Goal: Information Seeking & Learning: Learn about a topic

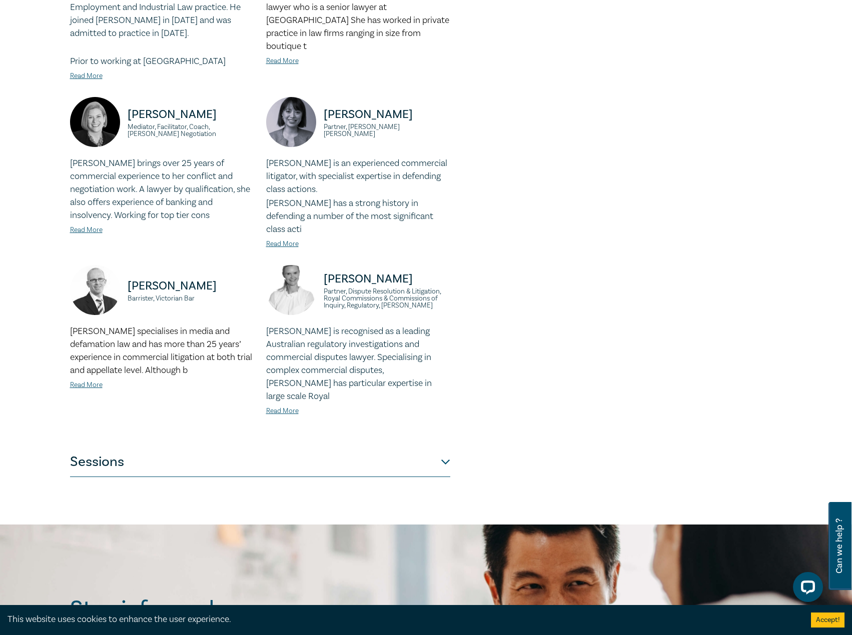
scroll to position [850, 0]
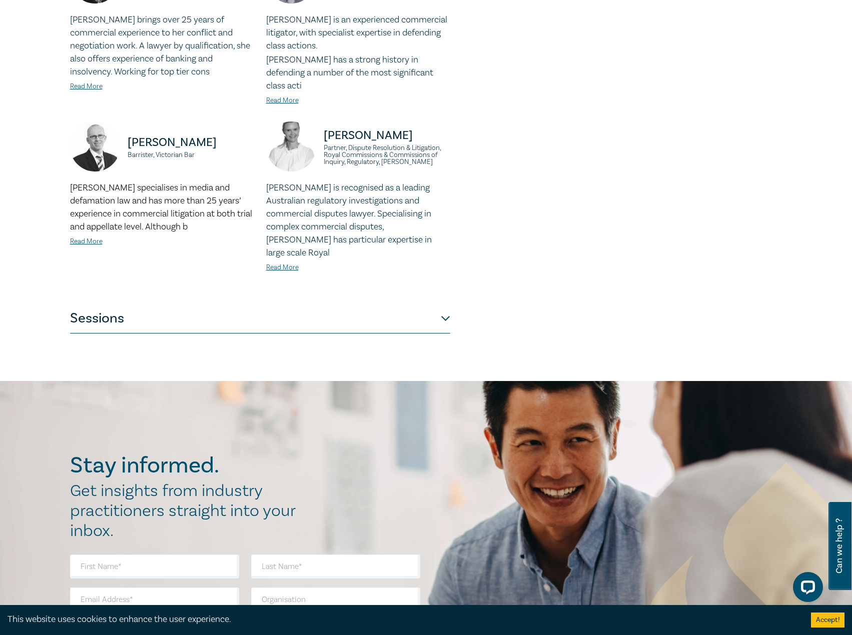
click at [208, 304] on button "Sessions" at bounding box center [260, 319] width 380 height 30
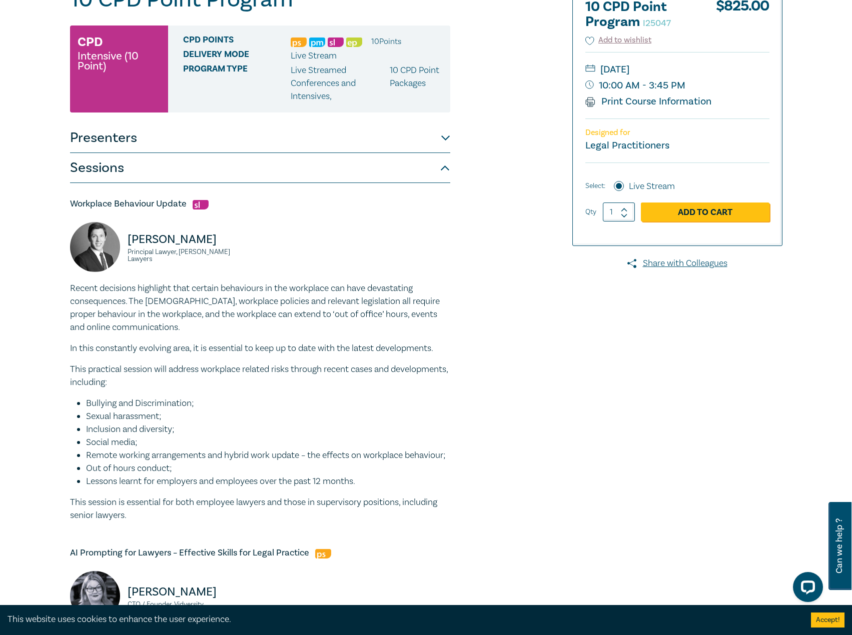
scroll to position [0, 0]
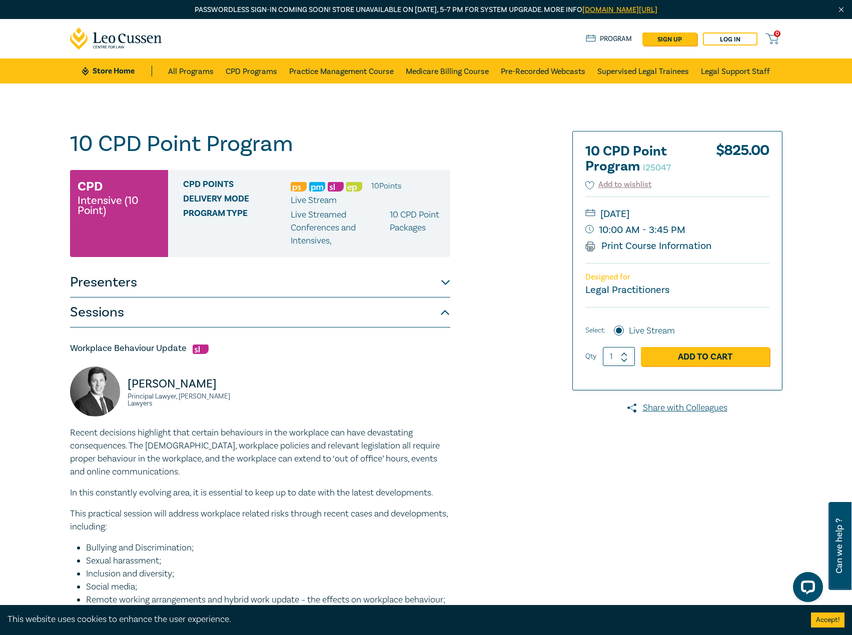
click at [359, 188] on img at bounding box center [354, 187] width 16 height 10
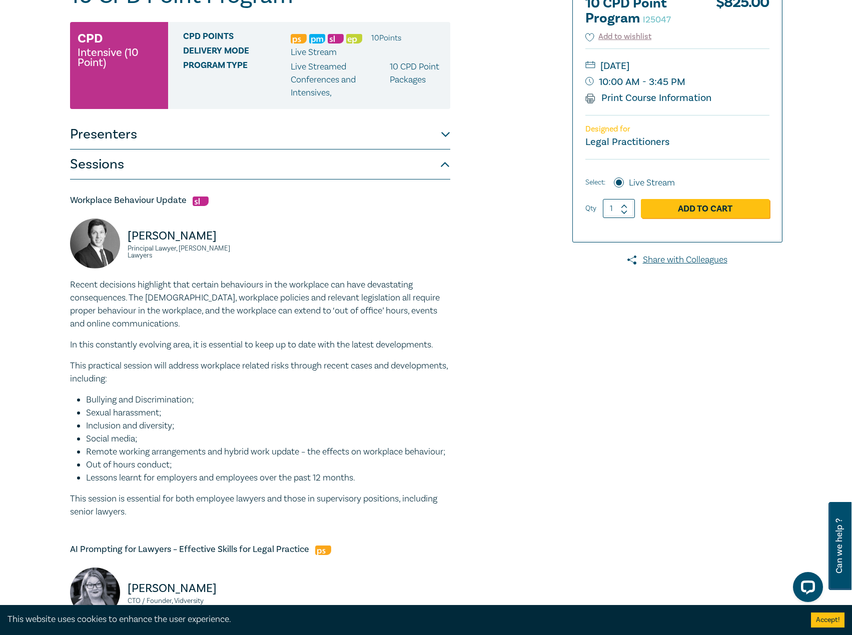
scroll to position [150, 0]
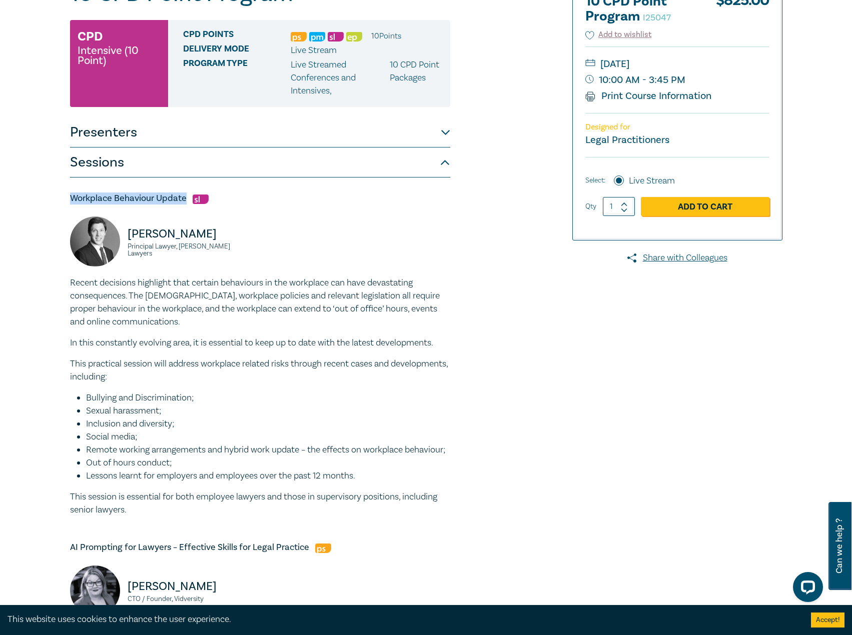
drag, startPoint x: 186, startPoint y: 197, endPoint x: 77, endPoint y: 192, distance: 108.7
copy h5 "Workplace Behaviour Update"
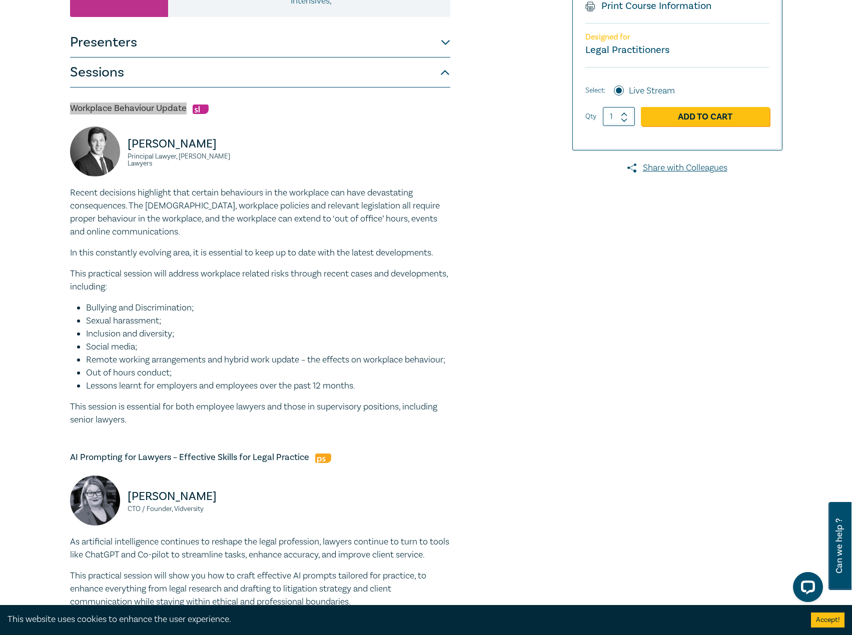
scroll to position [250, 0]
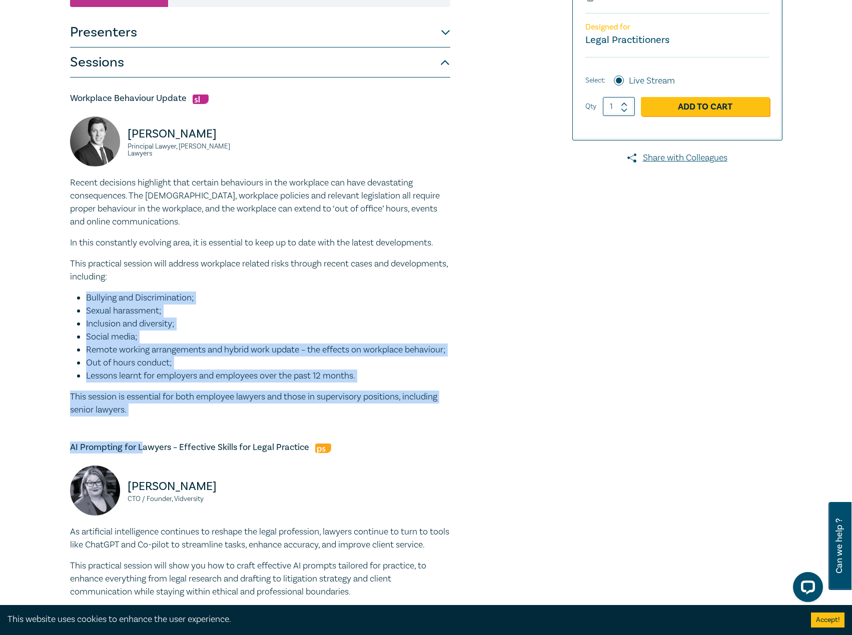
drag, startPoint x: 141, startPoint y: 433, endPoint x: 52, endPoint y: 319, distance: 144.7
click at [167, 417] on p "This session is essential for both employee lawyers and those in supervisory po…" at bounding box center [260, 404] width 380 height 26
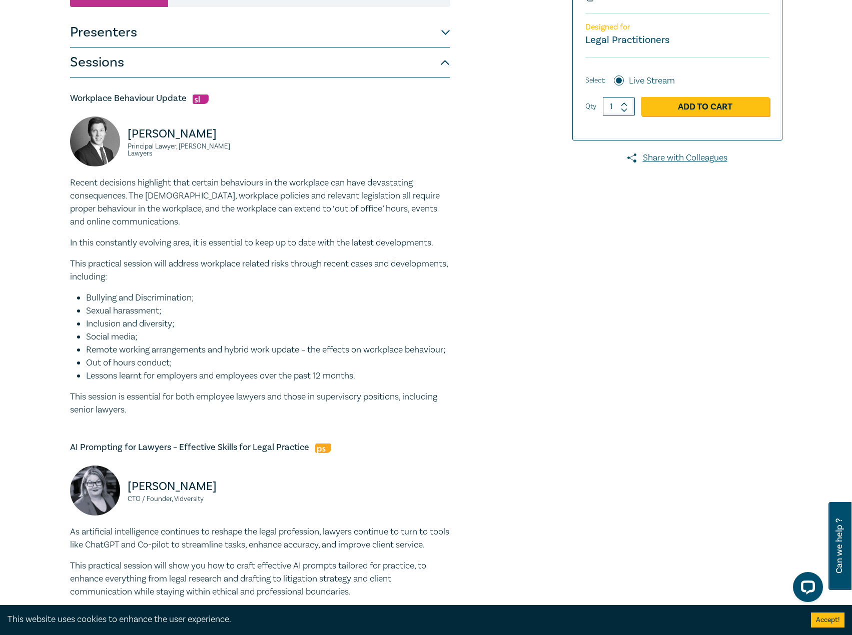
drag, startPoint x: 152, startPoint y: 423, endPoint x: 72, endPoint y: 188, distance: 248.1
click at [72, 188] on div "Recent decisions highlight that certain behaviours in the workplace can have de…" at bounding box center [260, 297] width 380 height 240
copy div "Recent decisions highlight that certain behaviours in the workplace can have de…"
drag, startPoint x: 137, startPoint y: 137, endPoint x: 124, endPoint y: 124, distance: 18.4
click at [124, 124] on div "Daniel Victory Principal Lawyer, Maurice Blackburn Lawyers" at bounding box center [162, 147] width 184 height 60
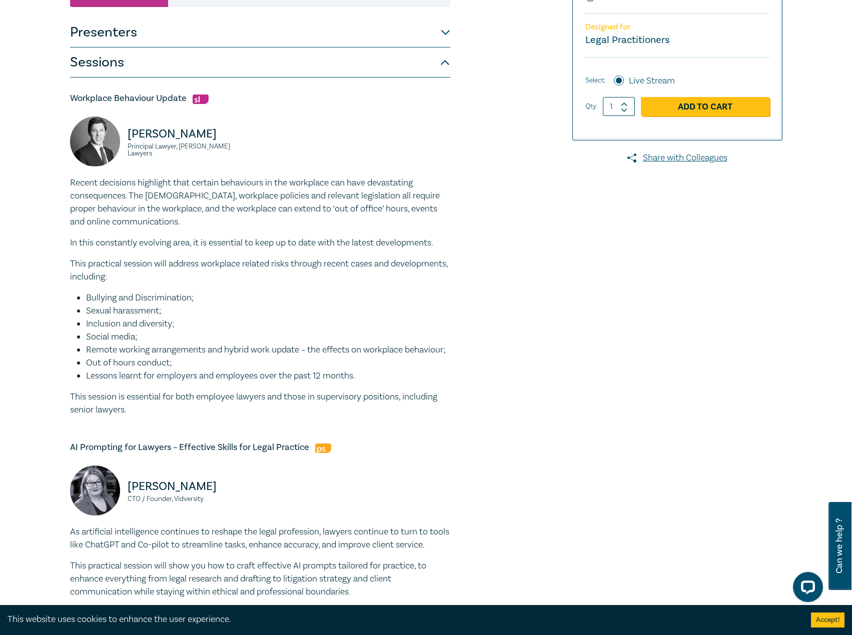
copy div "Daniel Victory Principal Lawyer, Maurice Blackburn Lawyers"
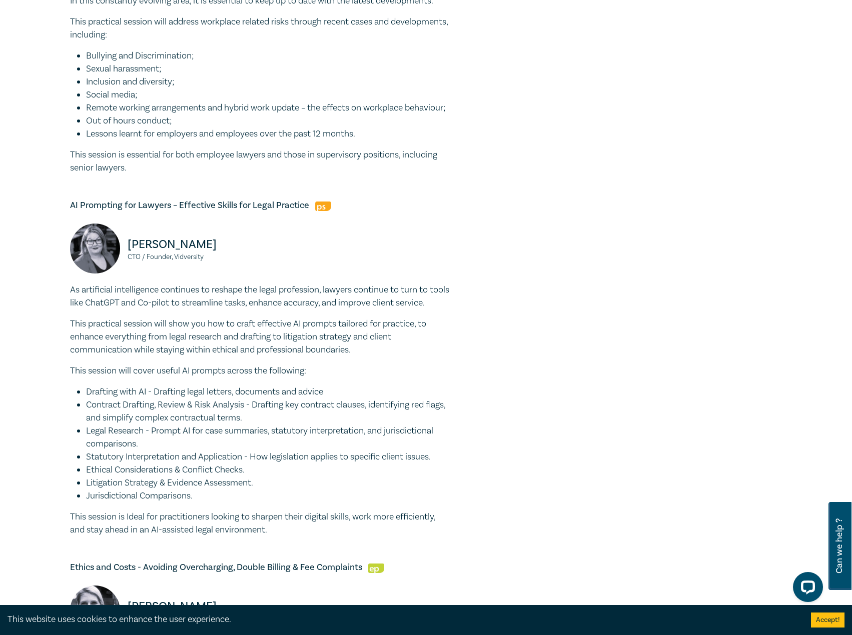
scroll to position [550, 0]
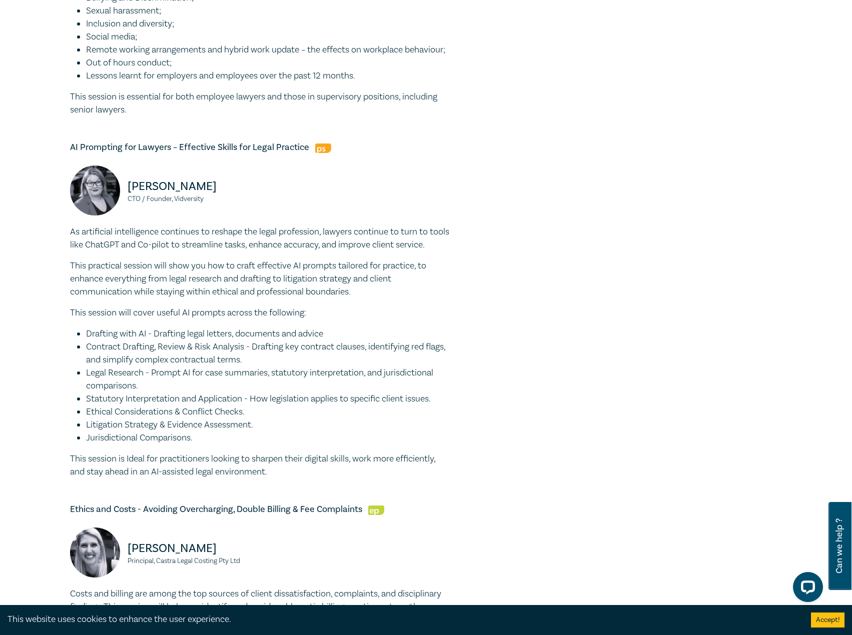
click at [303, 154] on h5 "AI Prompting for Lawyers – Effective Skills for Legal Practice" at bounding box center [260, 148] width 380 height 12
drag, startPoint x: 303, startPoint y: 158, endPoint x: 67, endPoint y: 162, distance: 236.2
copy h5 "AI Prompting for Lawyers – Effective Skills for Legal Practice"
drag, startPoint x: 283, startPoint y: 495, endPoint x: 79, endPoint y: 250, distance: 319.0
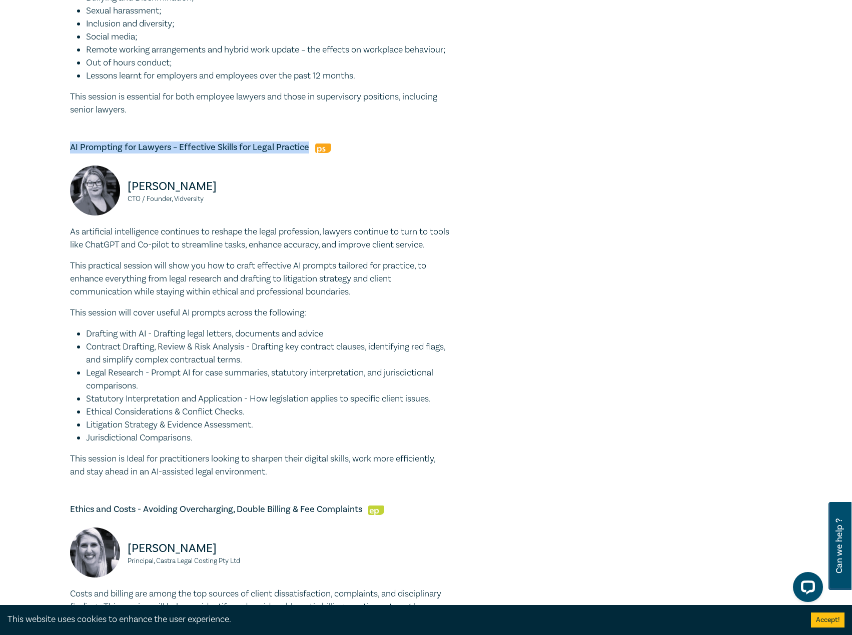
copy div "As artificial intelligence continues to reshape the legal profession, lawyers c…"
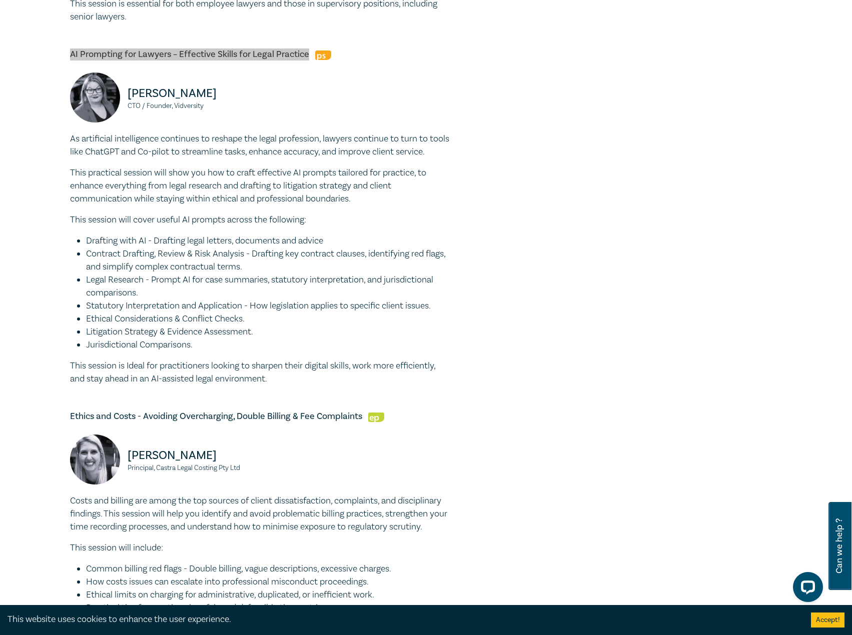
scroll to position [650, 0]
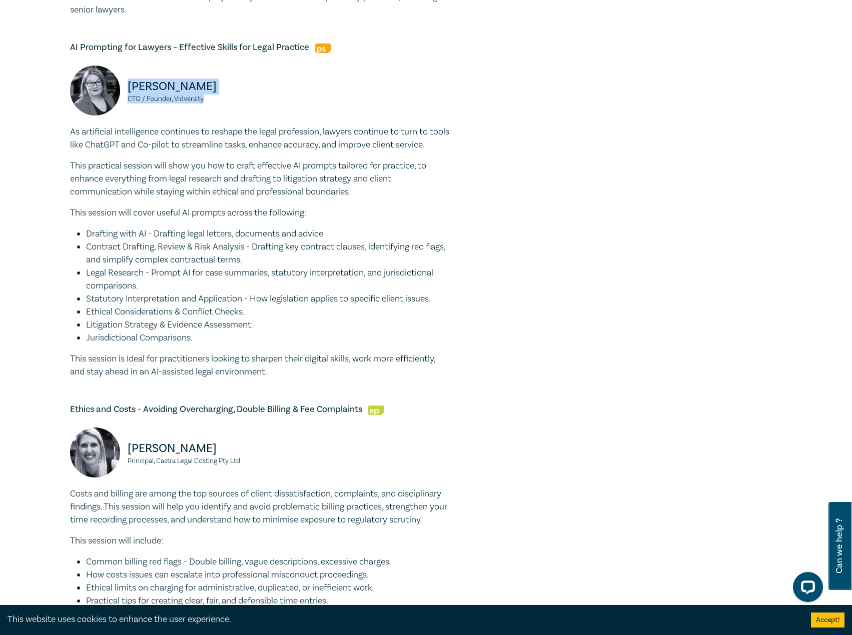
drag, startPoint x: 219, startPoint y: 111, endPoint x: 123, endPoint y: 97, distance: 97.0
click at [123, 97] on div "Natalie Wieland CTO / Founder, Vidversity" at bounding box center [162, 96] width 184 height 60
copy div "Natalie Wieland CTO / Founder, Vidversity"
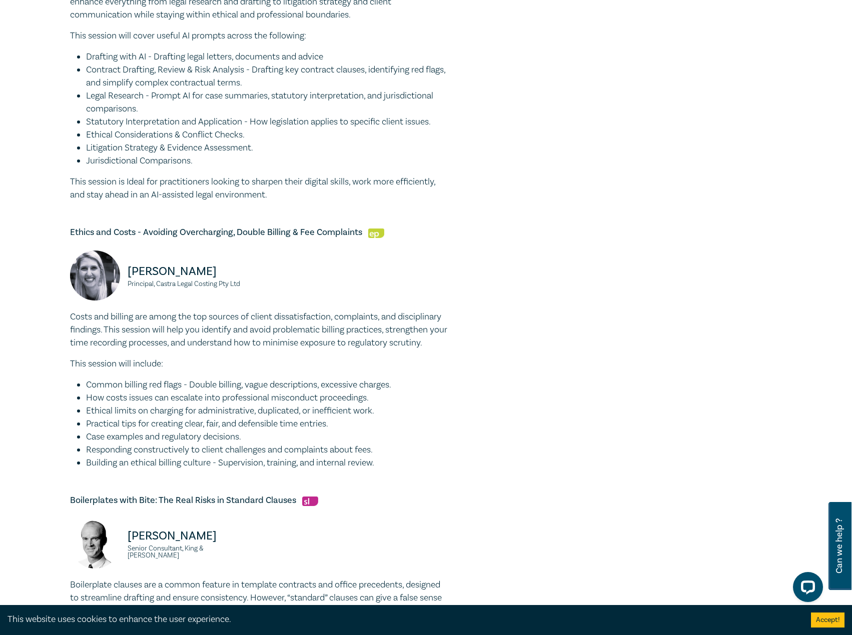
scroll to position [850, 0]
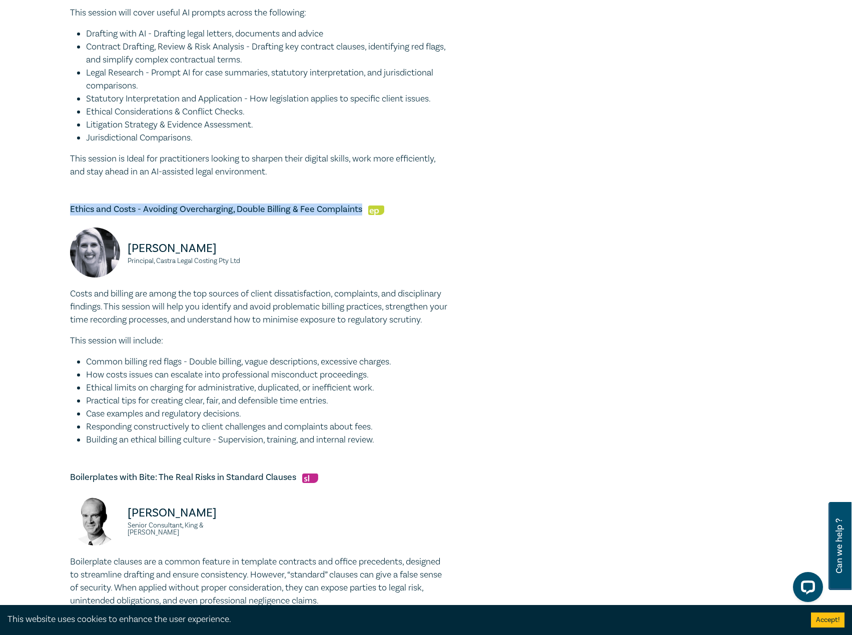
drag, startPoint x: 363, startPoint y: 239, endPoint x: 44, endPoint y: 230, distance: 318.8
copy h5 "Ethics and Costs - Avoiding Overcharging, Double Billing & Fee Complaints"
drag, startPoint x: 395, startPoint y: 484, endPoint x: -1, endPoint y: 325, distance: 426.0
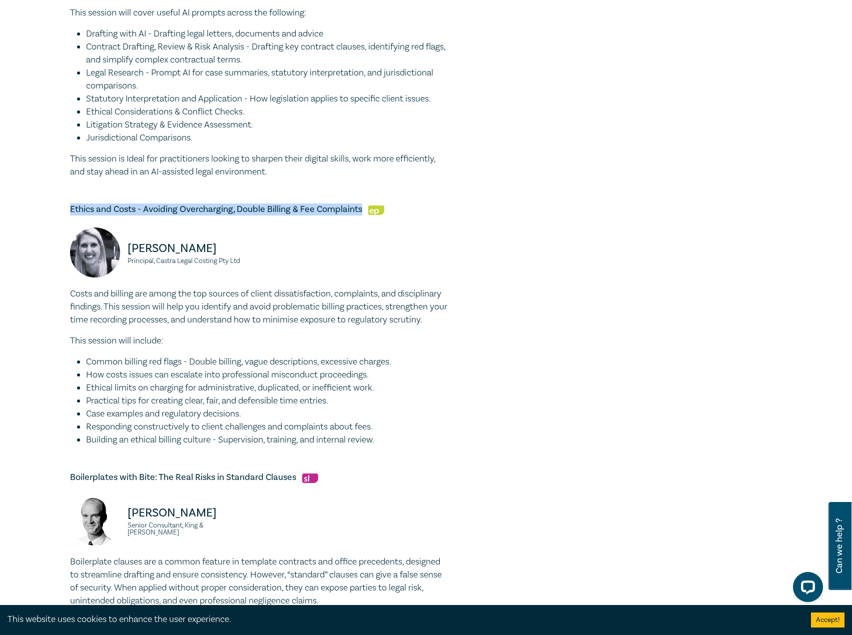
copy div "Costs and billing are among the top sources of client dissatisfaction, complain…"
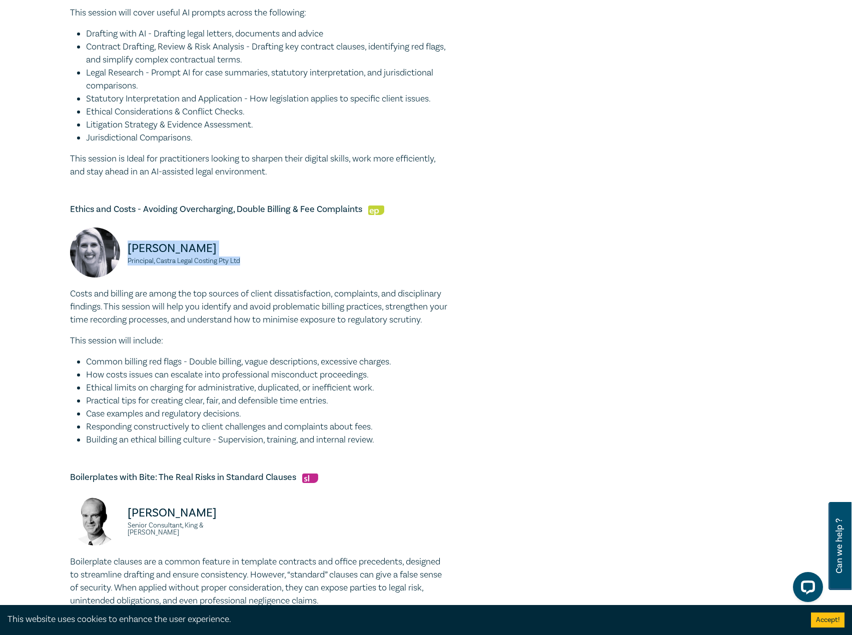
drag, startPoint x: 212, startPoint y: 280, endPoint x: 127, endPoint y: 266, distance: 86.2
click at [127, 266] on div "Antonella Terranova Principal, Castra Legal Costing Pty Ltd" at bounding box center [162, 258] width 184 height 60
copy div "Antonella Terranova Principal, Castra Legal Costing Pty Ltd"
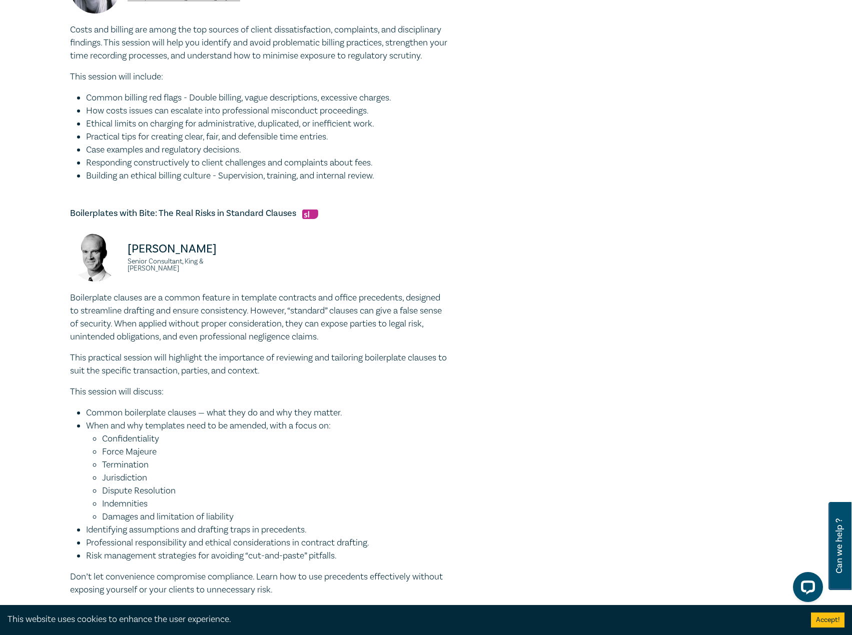
scroll to position [1151, 0]
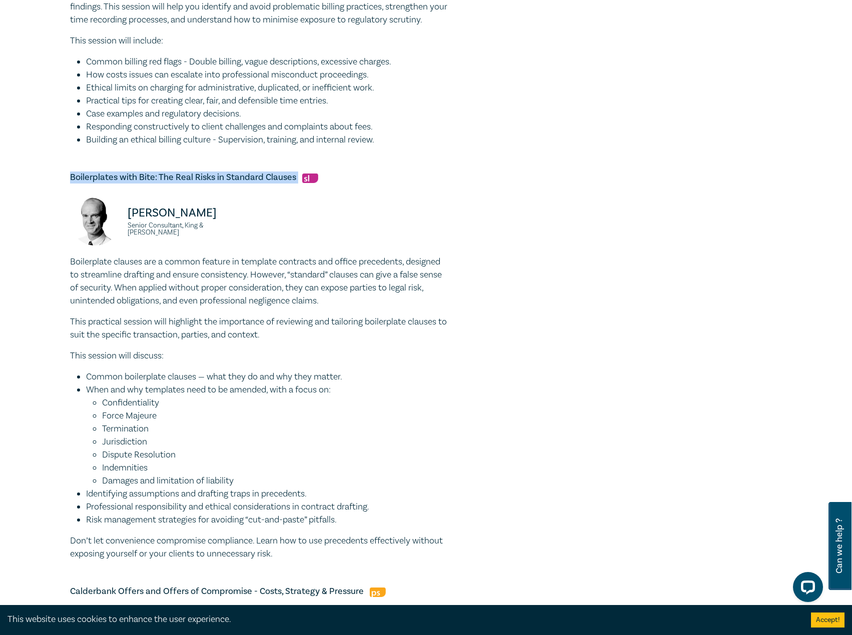
drag, startPoint x: 297, startPoint y: 215, endPoint x: 95, endPoint y: 210, distance: 202.7
copy h5 "Boilerplates with Bite: The Real Risks in Standard Clauses"
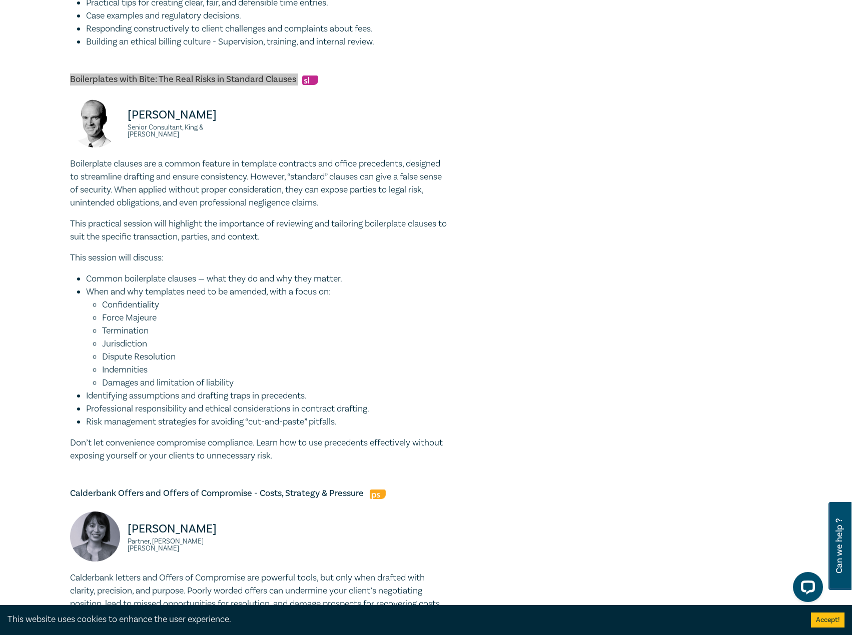
scroll to position [1251, 0]
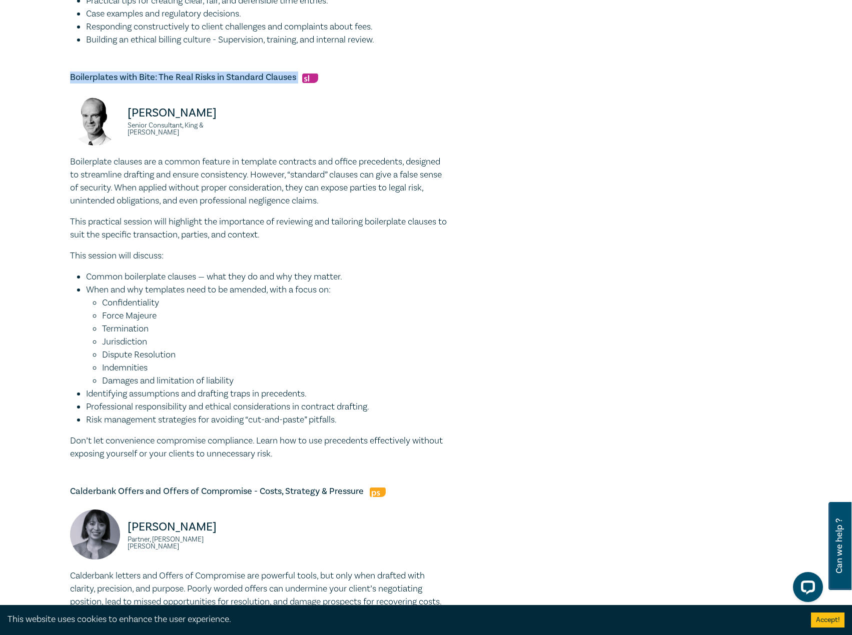
drag, startPoint x: 229, startPoint y: 474, endPoint x: 66, endPoint y: 200, distance: 319.2
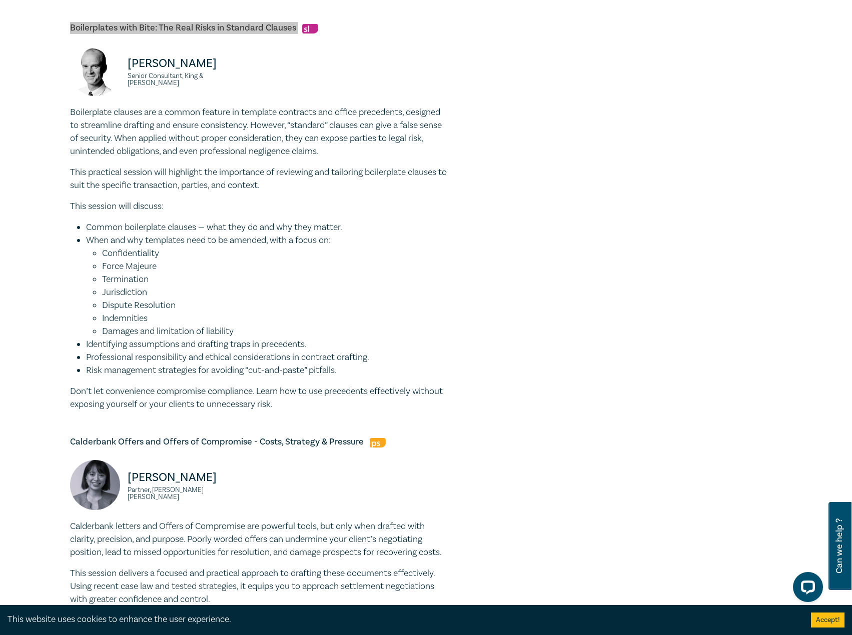
scroll to position [1301, 0]
drag, startPoint x: 107, startPoint y: 105, endPoint x: 144, endPoint y: 95, distance: 38.3
click at [107, 97] on div "Andrew Monotti Senior Consultant, King & Wood Mallesons" at bounding box center [162, 76] width 184 height 60
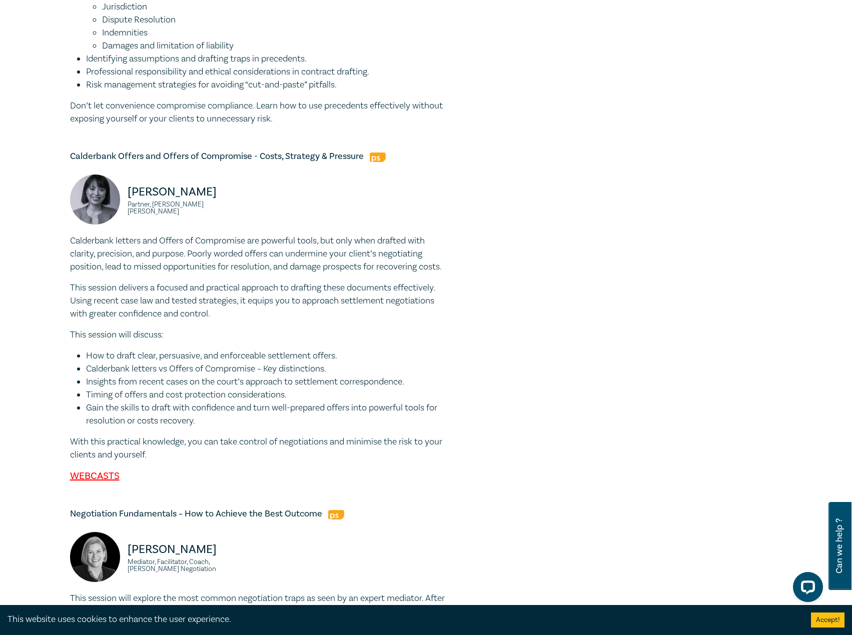
scroll to position [1601, 0]
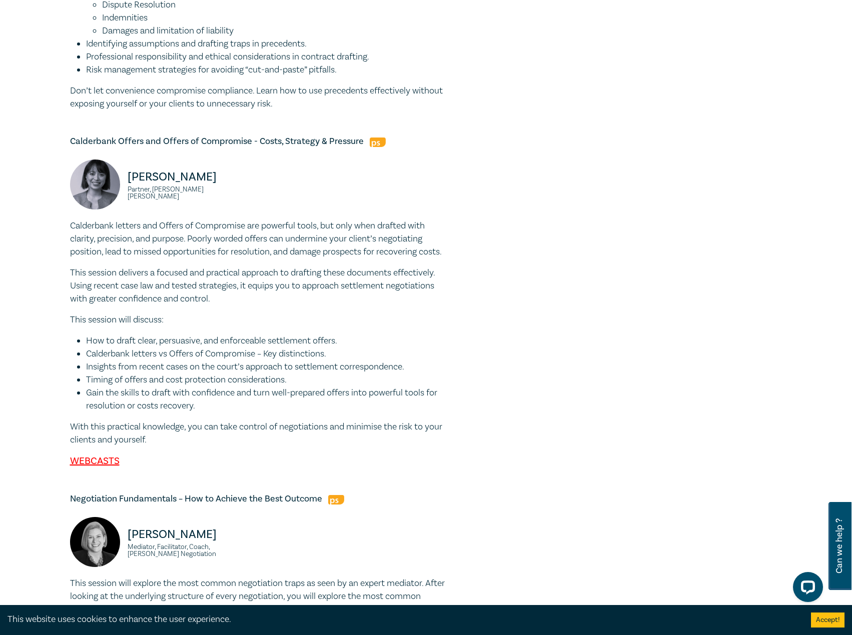
drag, startPoint x: 266, startPoint y: 235, endPoint x: 140, endPoint y: 205, distance: 130.2
click at [124, 219] on div "Christine Tran Partner, Herbert Smith Freehills Kramer" at bounding box center [260, 190] width 392 height 60
drag, startPoint x: 363, startPoint y: 180, endPoint x: 62, endPoint y: 178, distance: 300.7
click at [62, 178] on div "10 CPD Point Program I25047 CPD Intensive (10 Point) CPD Points 10 Point s Deli…" at bounding box center [426, 328] width 852 height 3691
drag, startPoint x: 156, startPoint y: 497, endPoint x: 43, endPoint y: 264, distance: 259.3
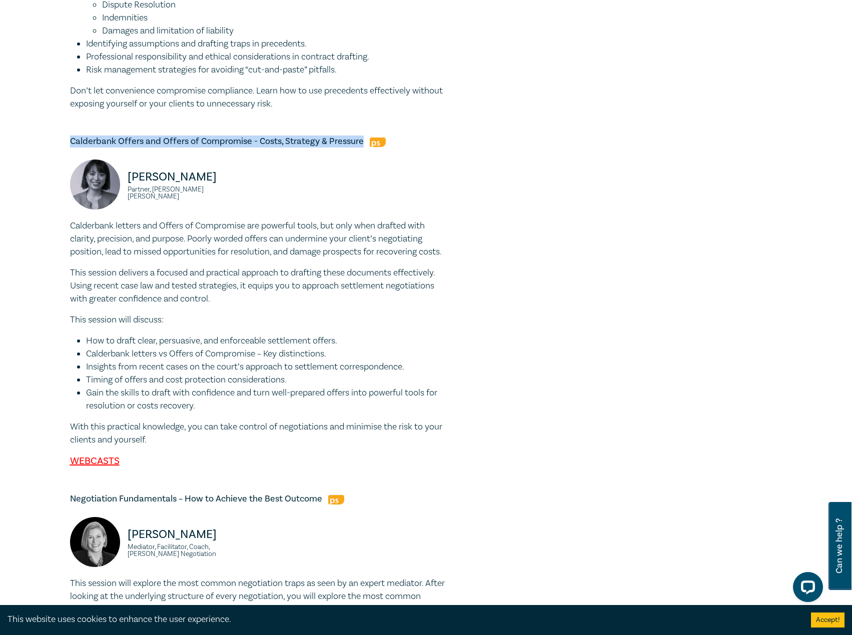
click at [41, 263] on div "10 CPD Point Program I25047 CPD Intensive (10 Point) CPD Points 10 Point s Deli…" at bounding box center [426, 328] width 852 height 3691
click at [244, 200] on small "Partner, Herbert Smith Freehills Kramer" at bounding box center [191, 193] width 127 height 14
drag, startPoint x: 245, startPoint y: 230, endPoint x: 108, endPoint y: 202, distance: 139.9
click at [108, 202] on div "Christine Tran Partner, Herbert Smith Freehills Kramer" at bounding box center [162, 190] width 196 height 60
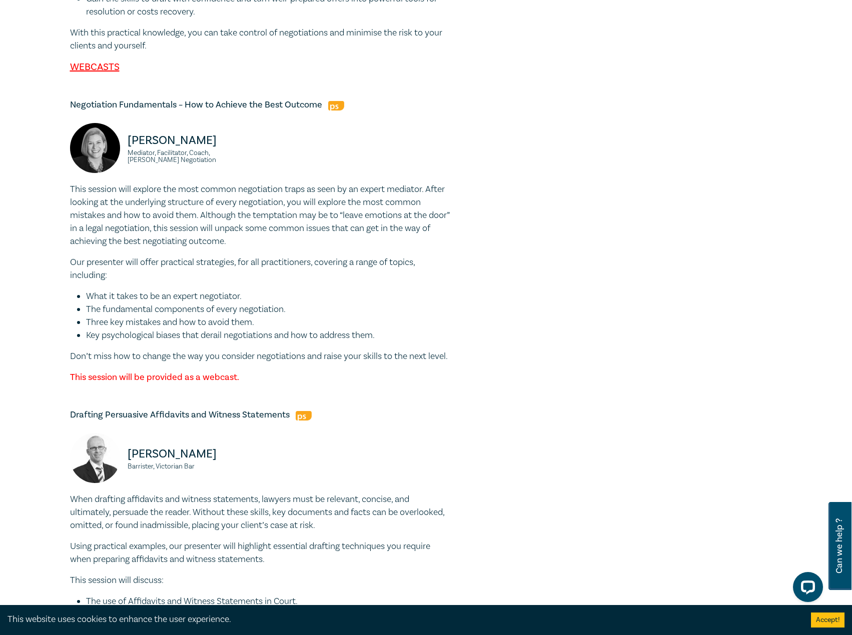
scroll to position [2001, 0]
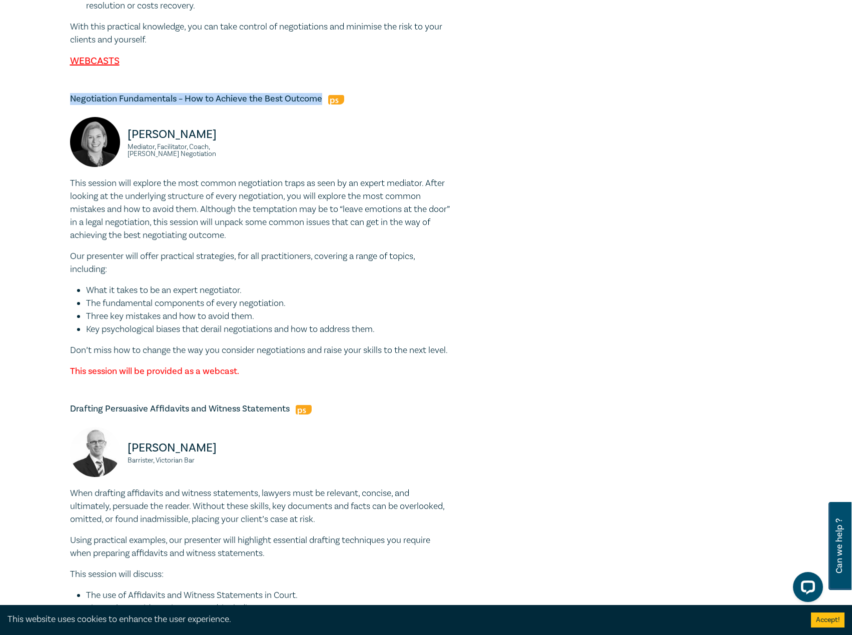
drag, startPoint x: 320, startPoint y: 150, endPoint x: 70, endPoint y: 154, distance: 250.7
click at [70, 105] on h5 "Negotiation Fundamentals – How to Achieve the Best Outcome" at bounding box center [260, 99] width 380 height 12
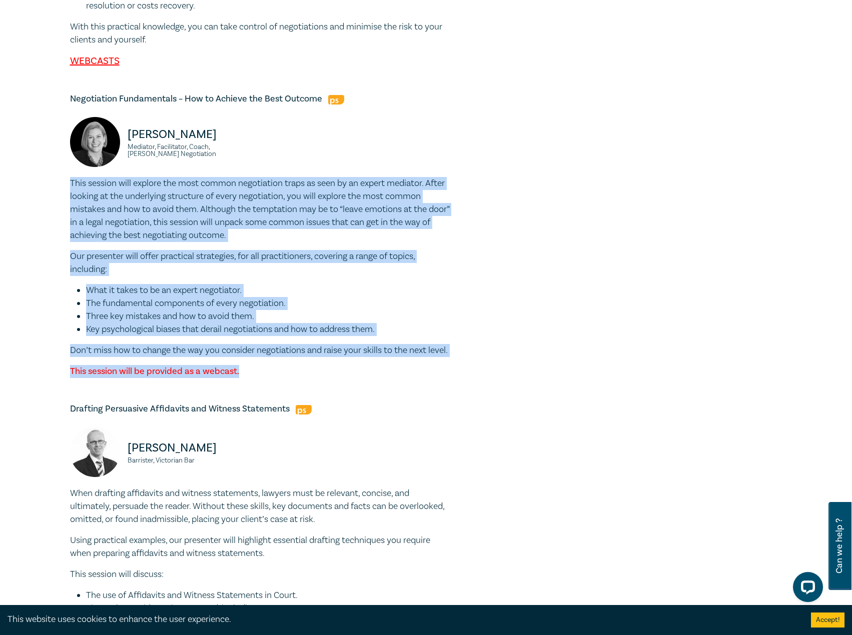
drag, startPoint x: 268, startPoint y: 438, endPoint x: 33, endPoint y: 238, distance: 308.0
drag, startPoint x: 216, startPoint y: 210, endPoint x: 135, endPoint y: 184, distance: 84.5
click at [118, 177] on div "Nicole Davidson Mediator, Facilitator, Coach, Nicole Davidson Negotiation" at bounding box center [162, 147] width 184 height 60
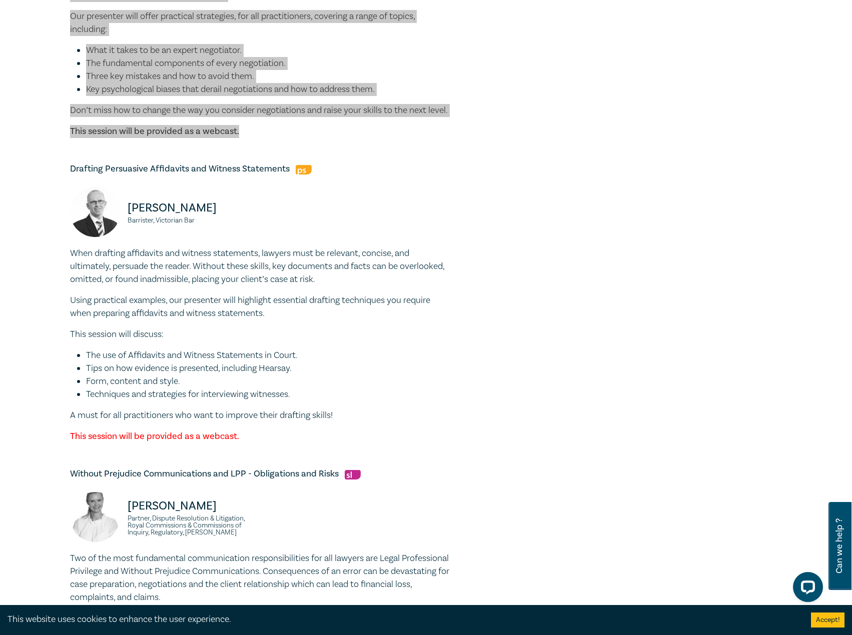
scroll to position [2251, 0]
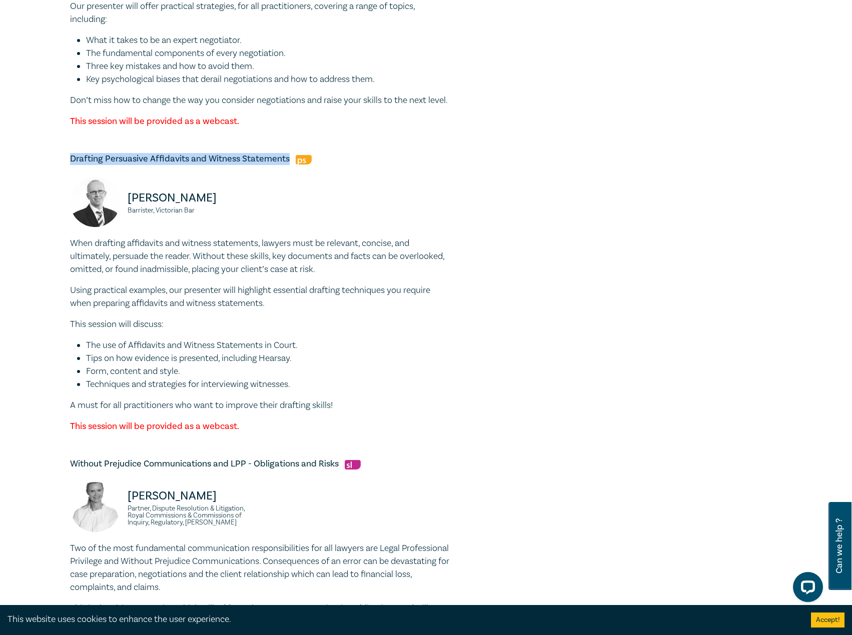
drag, startPoint x: 288, startPoint y: 224, endPoint x: 80, endPoint y: 225, distance: 208.6
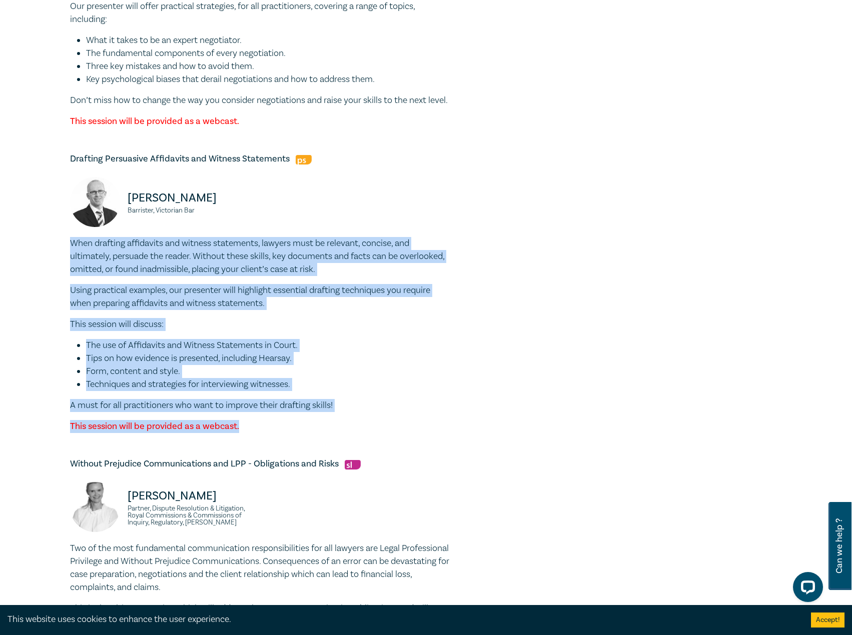
drag, startPoint x: 278, startPoint y: 496, endPoint x: 59, endPoint y: 311, distance: 286.5
click at [270, 378] on li "Form, content and style." at bounding box center [268, 371] width 364 height 13
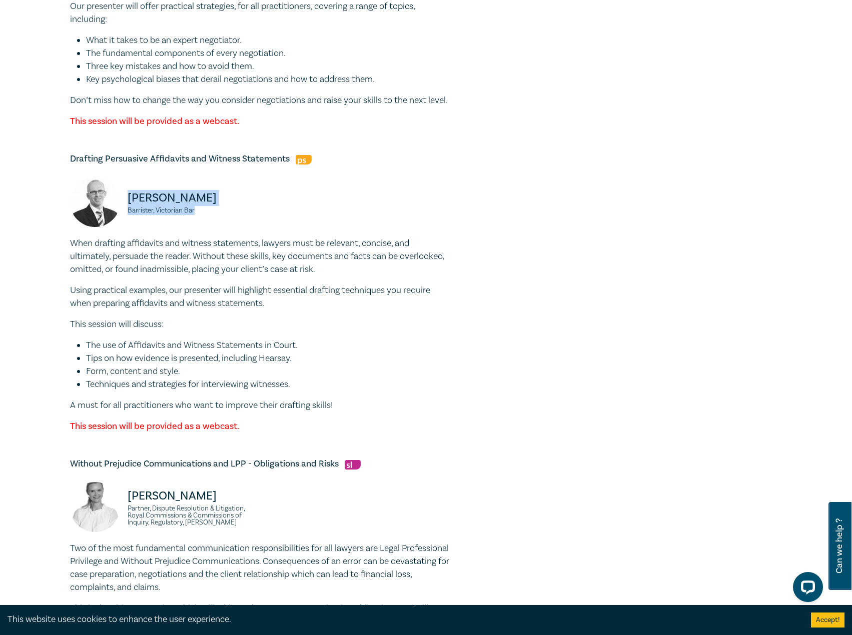
drag, startPoint x: 154, startPoint y: 273, endPoint x: 128, endPoint y: 263, distance: 28.5
click at [128, 237] on div "Marcus Hoyne Barrister, Victorian Bar" at bounding box center [162, 207] width 184 height 60
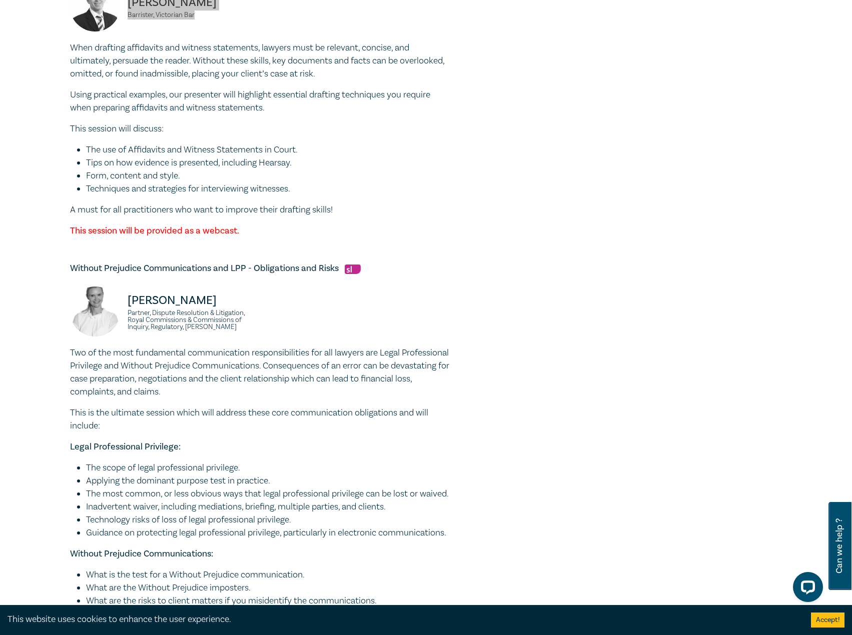
scroll to position [2451, 0]
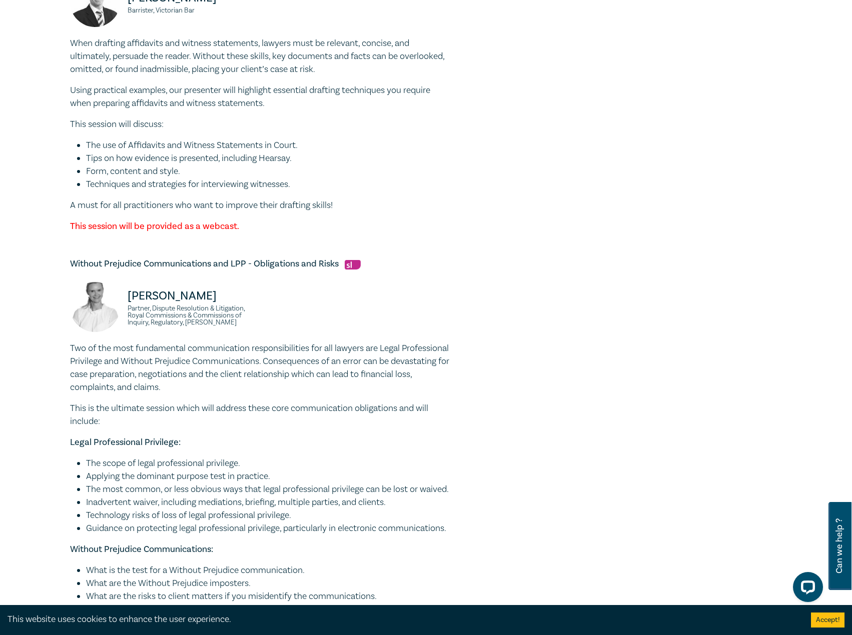
click at [338, 270] on h5 "Without Prejudice Communications and LPP - Obligations and Risks" at bounding box center [260, 264] width 380 height 12
drag, startPoint x: 339, startPoint y: 328, endPoint x: 63, endPoint y: 335, distance: 276.8
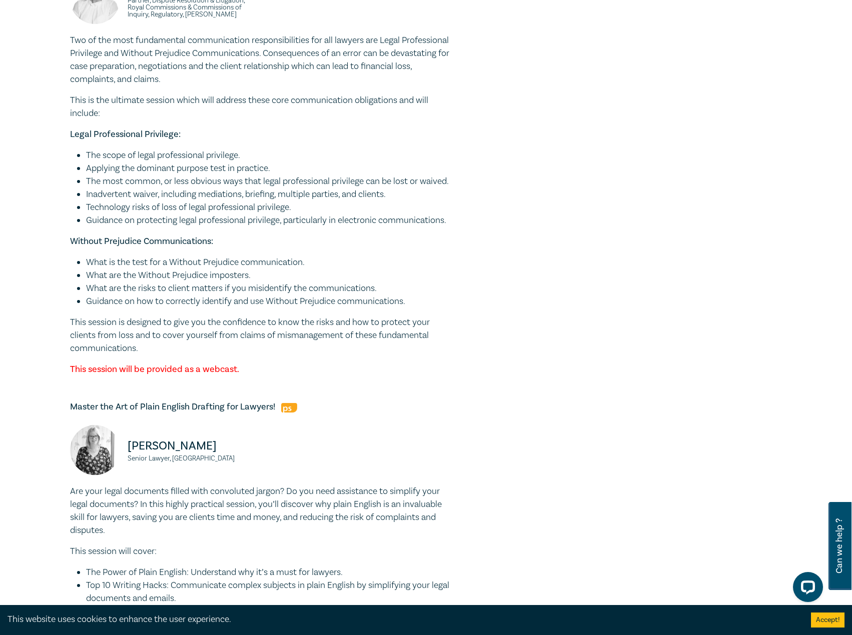
scroll to position [2802, 0]
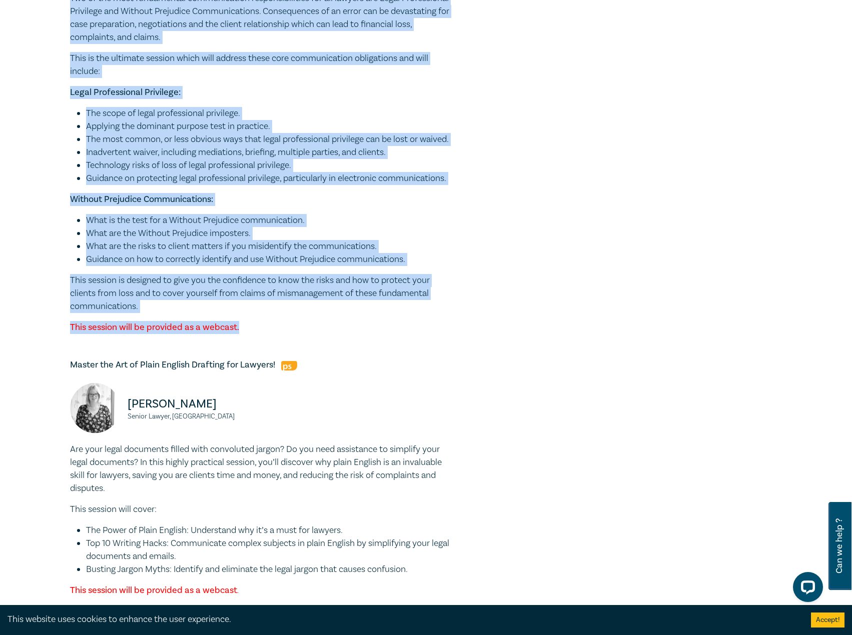
drag, startPoint x: 238, startPoint y: 420, endPoint x: 94, endPoint y: 77, distance: 372.4
click at [151, 44] on p "Two of the most fundamental communication responsibilities for all lawyers are …" at bounding box center [260, 18] width 380 height 52
drag, startPoint x: 66, startPoint y: 61, endPoint x: 243, endPoint y: 413, distance: 394.7
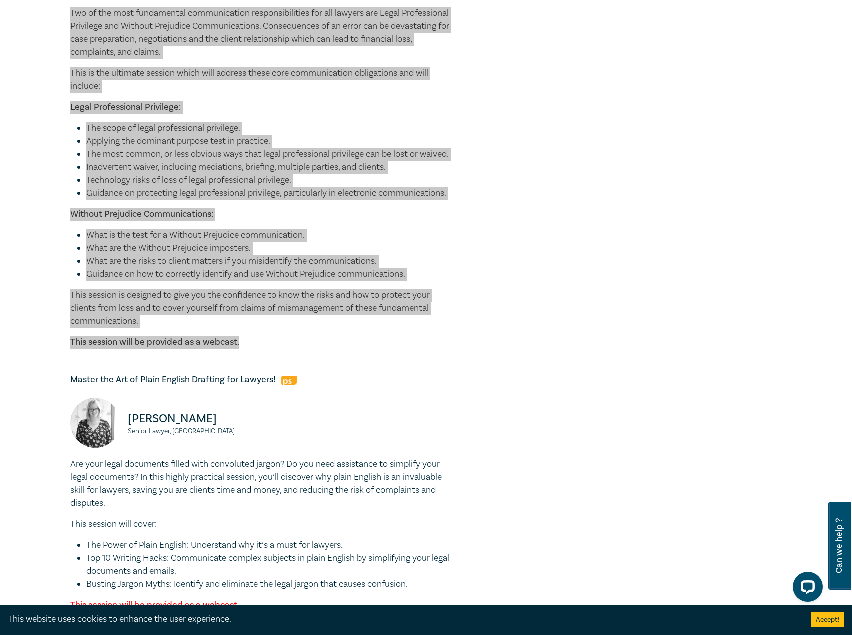
scroll to position [2701, 0]
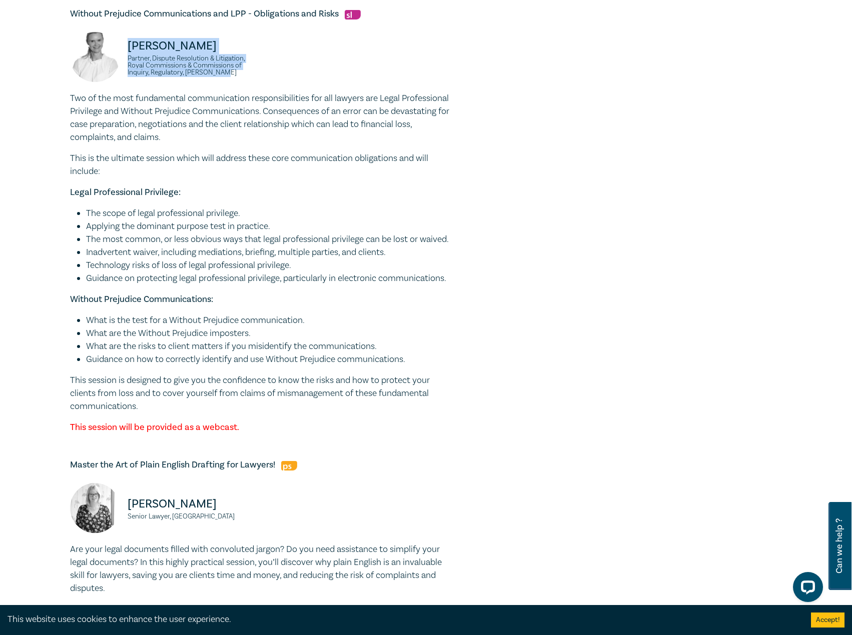
drag, startPoint x: 245, startPoint y: 144, endPoint x: 121, endPoint y: 98, distance: 131.9
click at [121, 92] on div "Alexandra Tighe Partner, Dispute Resolution & Litigation, Royal Commissions & C…" at bounding box center [162, 62] width 184 height 60
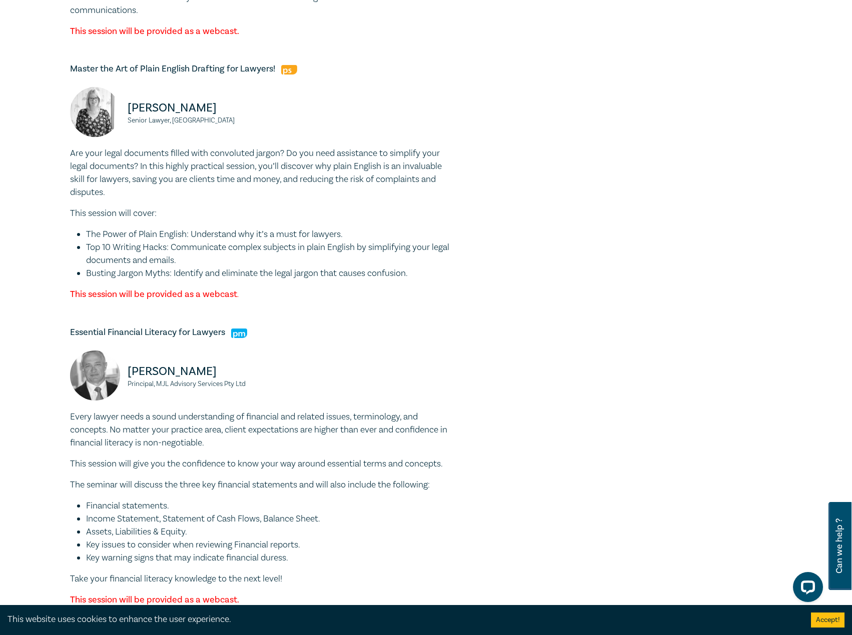
scroll to position [3102, 0]
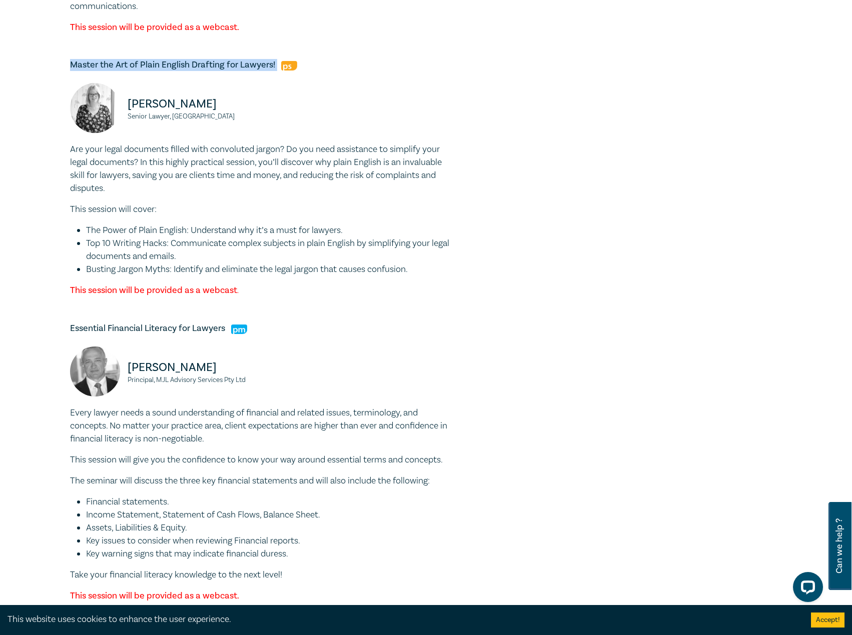
drag, startPoint x: 276, startPoint y: 152, endPoint x: 54, endPoint y: 157, distance: 222.2
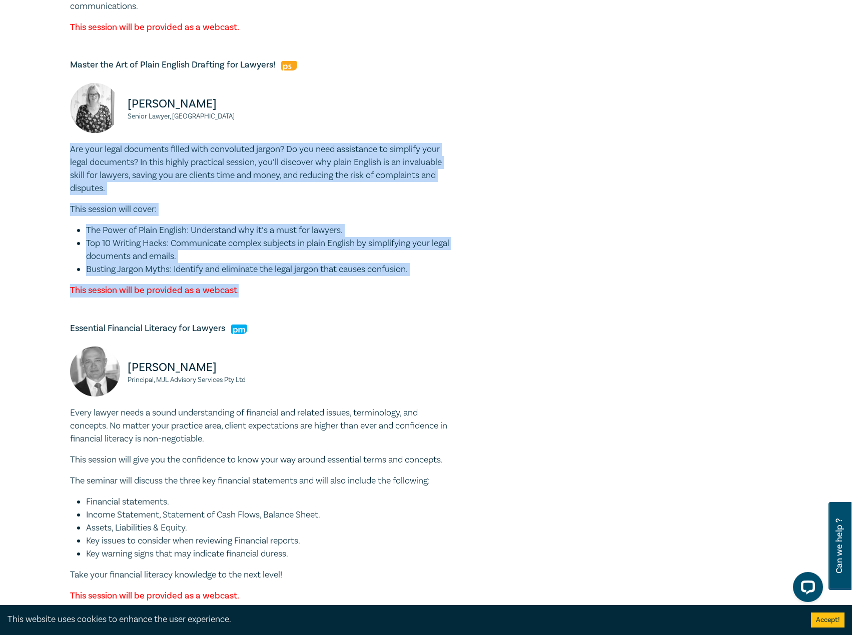
drag, startPoint x: 279, startPoint y: 387, endPoint x: 12, endPoint y: 246, distance: 302.5
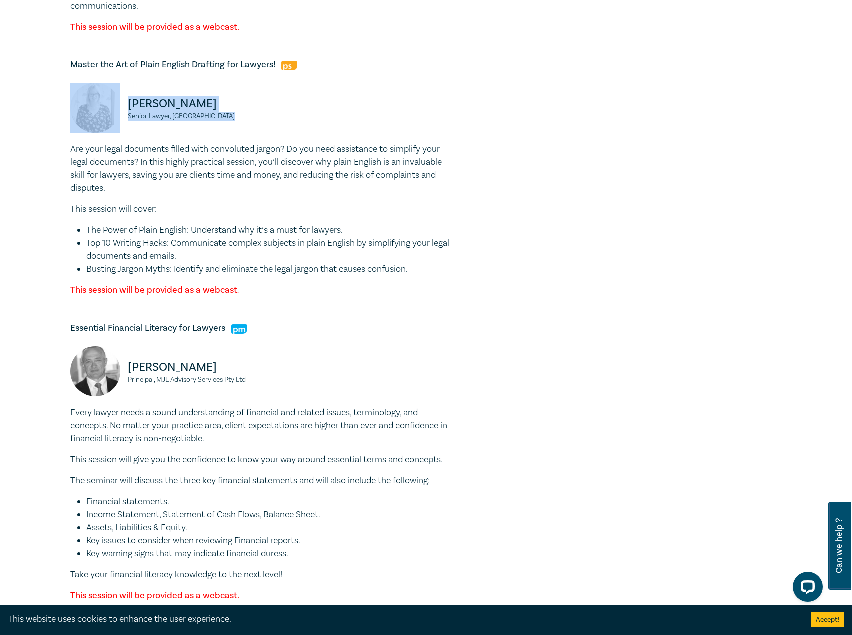
drag, startPoint x: 191, startPoint y: 209, endPoint x: 138, endPoint y: 194, distance: 54.6
click at [118, 143] on div "Lauren Kelindeman Senior Lawyer, Monash University" at bounding box center [162, 113] width 184 height 60
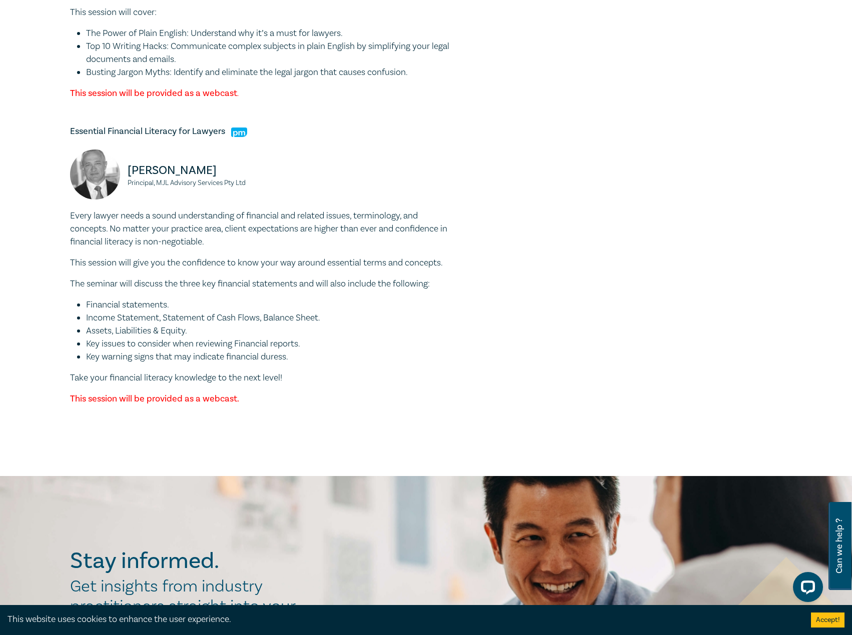
scroll to position [3302, 0]
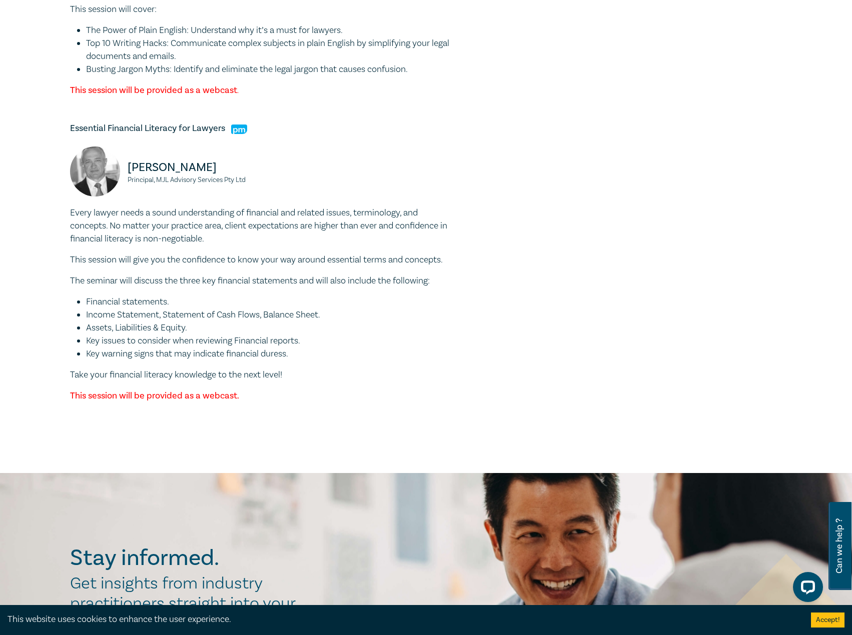
click at [226, 135] on h5 "Essential Financial Literacy for Lawyers" at bounding box center [260, 129] width 380 height 12
drag, startPoint x: 227, startPoint y: 220, endPoint x: 61, endPoint y: 221, distance: 166.6
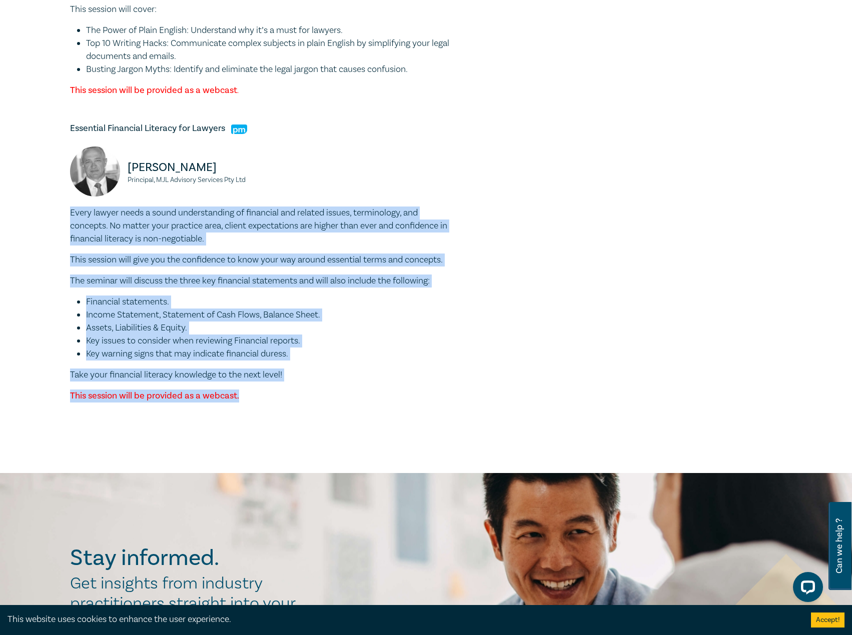
drag, startPoint x: 286, startPoint y: 510, endPoint x: 89, endPoint y: 307, distance: 283.0
drag, startPoint x: 119, startPoint y: 313, endPoint x: 139, endPoint y: 319, distance: 21.0
click at [138, 246] on p "Every lawyer needs a sound understanding of financial and related issues, termi…" at bounding box center [260, 226] width 380 height 39
drag, startPoint x: 292, startPoint y: 498, endPoint x: 72, endPoint y: 302, distance: 295.5
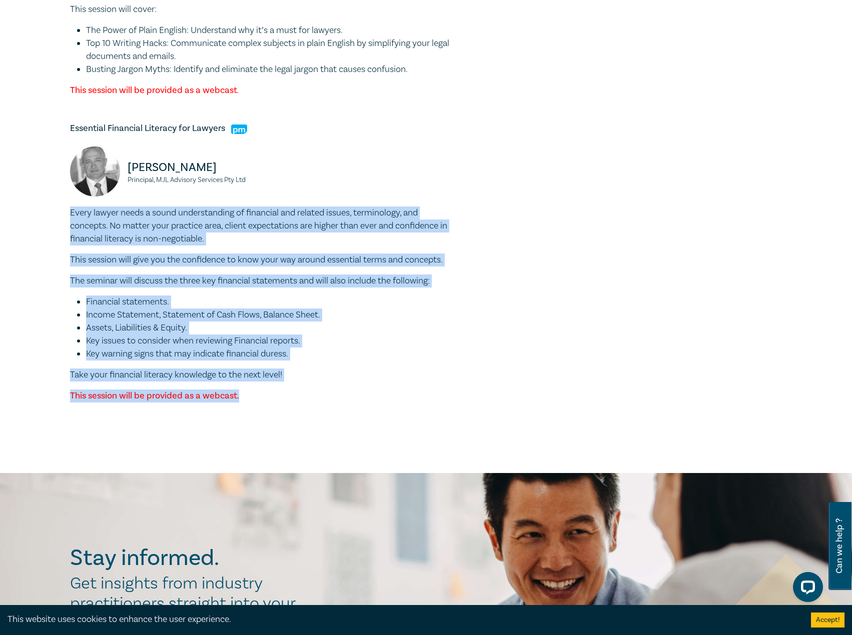
click at [186, 184] on small "Principal, MJL Advisory Services Pty Ltd" at bounding box center [191, 180] width 127 height 7
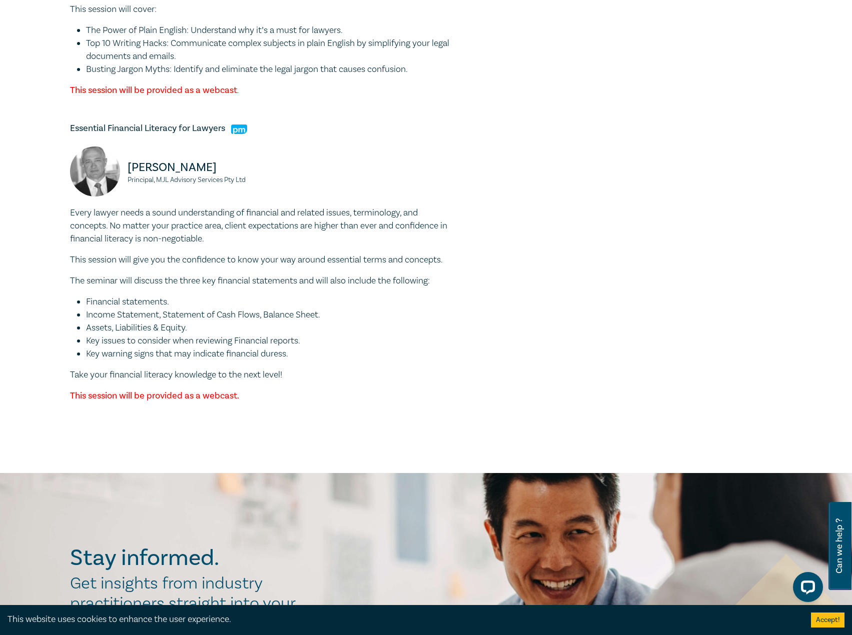
drag, startPoint x: 137, startPoint y: 266, endPoint x: 122, endPoint y: 262, distance: 15.7
click at [122, 207] on div "Mark J. Laurie Principal, MJL Advisory Services Pty Ltd" at bounding box center [260, 177] width 392 height 60
click at [270, 207] on div "Mark J. Laurie Principal, MJL Advisory Services Pty Ltd" at bounding box center [260, 177] width 392 height 60
drag, startPoint x: 255, startPoint y: 274, endPoint x: 144, endPoint y: 259, distance: 112.5
click at [122, 207] on div "Mark J. Laurie Principal, MJL Advisory Services Pty Ltd" at bounding box center [260, 177] width 392 height 60
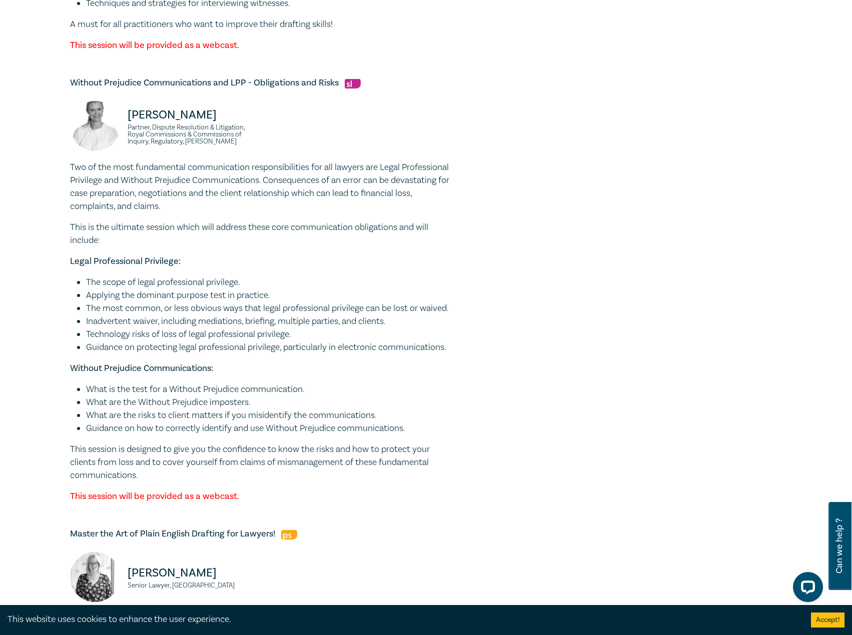
scroll to position [2401, 0]
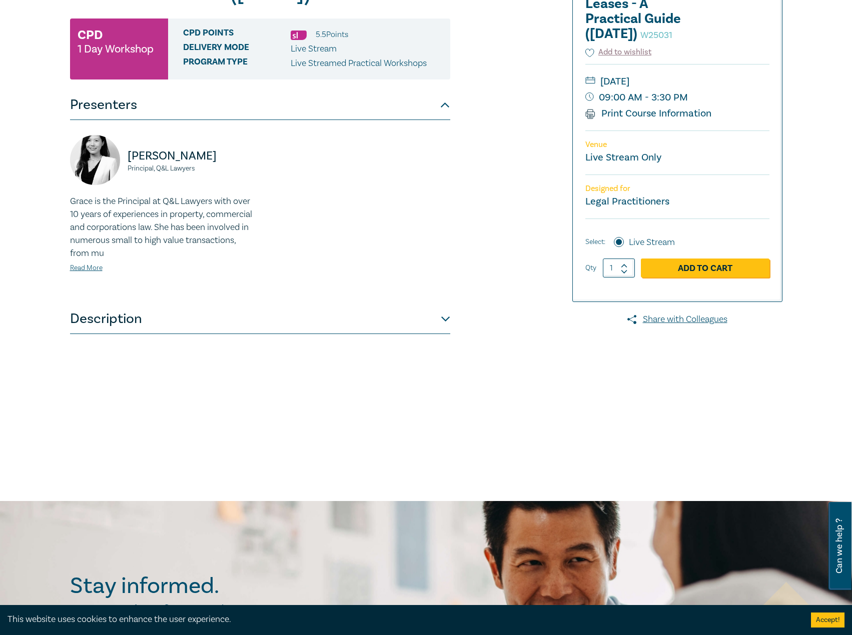
scroll to position [200, 0]
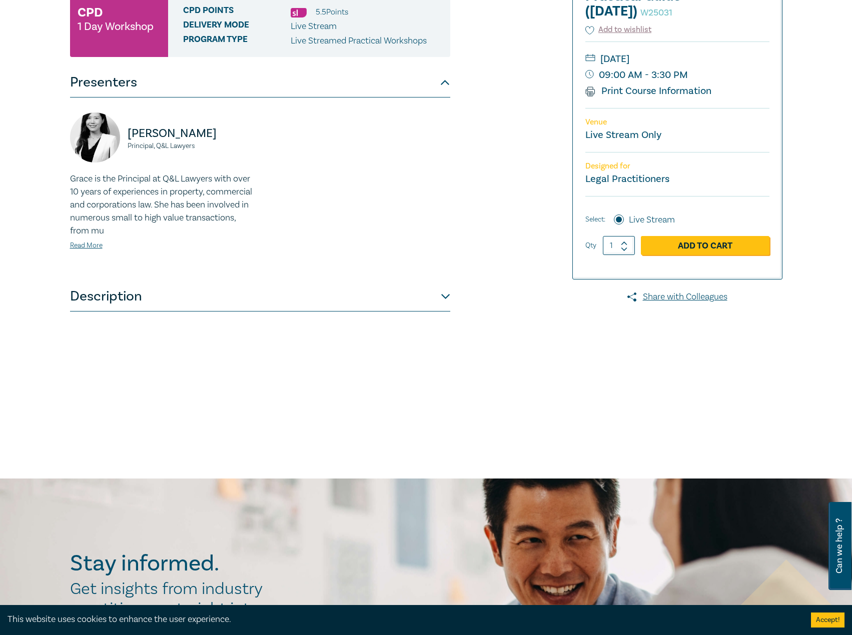
click at [185, 281] on div "Grace Xiao Principal, Q&L Lawyers Grace is the Principal at Q&L Lawyers with ov…" at bounding box center [260, 190] width 380 height 184
click at [181, 280] on div "Grace Xiao Principal, Q&L Lawyers Grace is the Principal at Q&L Lawyers with ov…" at bounding box center [260, 190] width 380 height 184
click at [177, 293] on button "Description" at bounding box center [260, 297] width 380 height 30
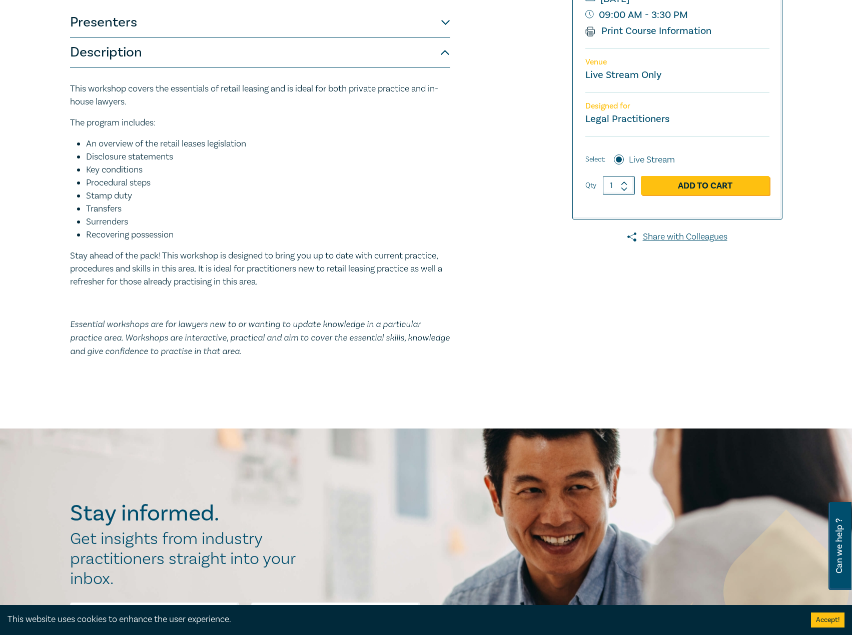
scroll to position [100, 0]
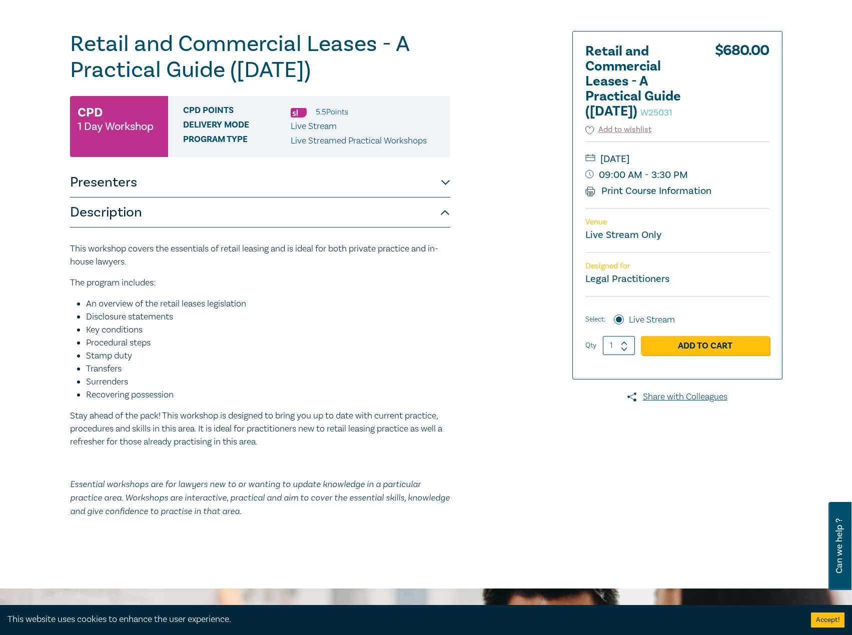
drag, startPoint x: 400, startPoint y: 81, endPoint x: 32, endPoint y: 31, distance: 371.6
click at [19, 32] on div "Retail and Commercial Leases - A Practical Guide (October 2025) W25031 CPD 1 Da…" at bounding box center [426, 285] width 852 height 605
copy h1 "Retail and Commercial Leases - A Practical Guide (October 2025)"
click at [237, 190] on button "Presenters" at bounding box center [260, 183] width 380 height 30
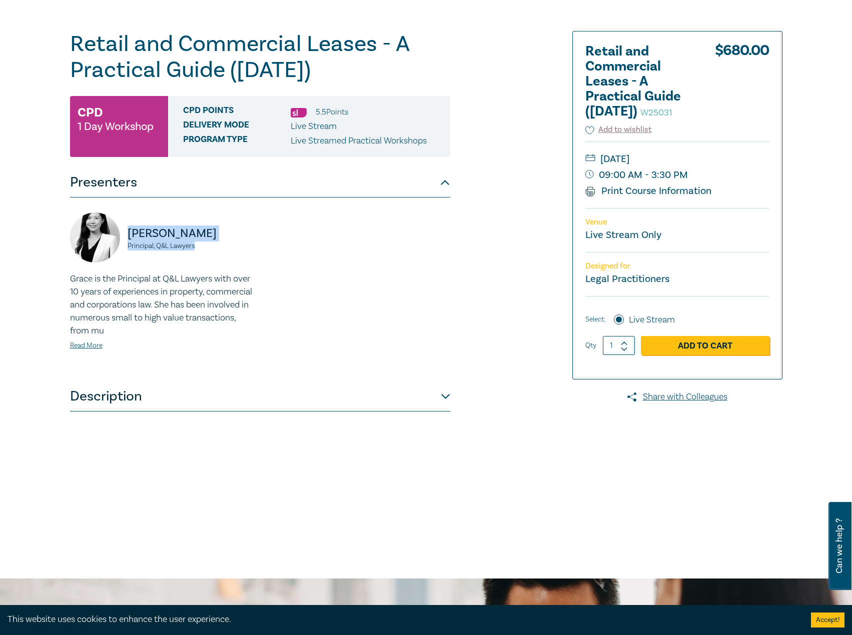
drag, startPoint x: 212, startPoint y: 247, endPoint x: 124, endPoint y: 234, distance: 89.1
click at [124, 234] on div "Grace Xiao Principal, Q&L Lawyers" at bounding box center [162, 243] width 184 height 60
copy div "Grace Xiao Principal, Q&L Lawyers"
click at [134, 405] on button "Description" at bounding box center [260, 397] width 380 height 30
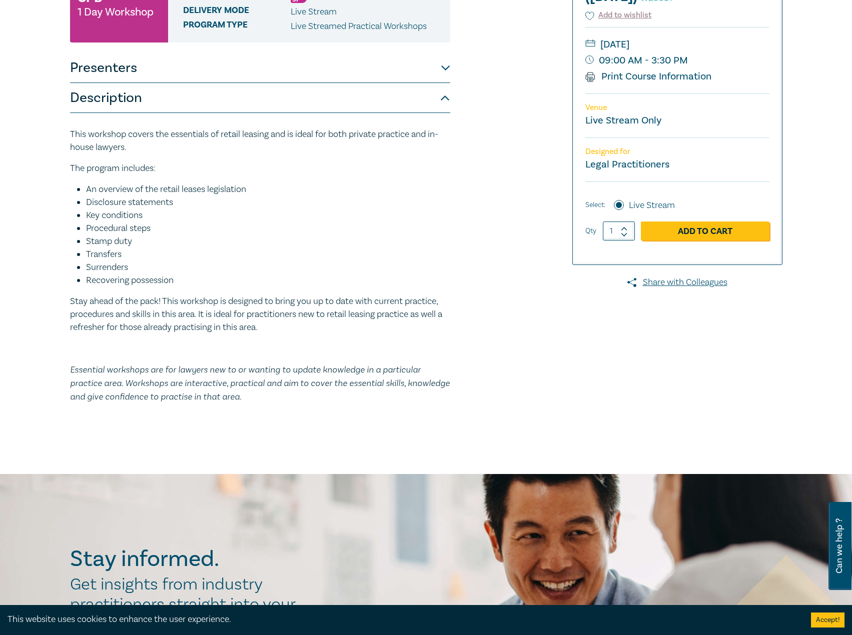
scroll to position [250, 0]
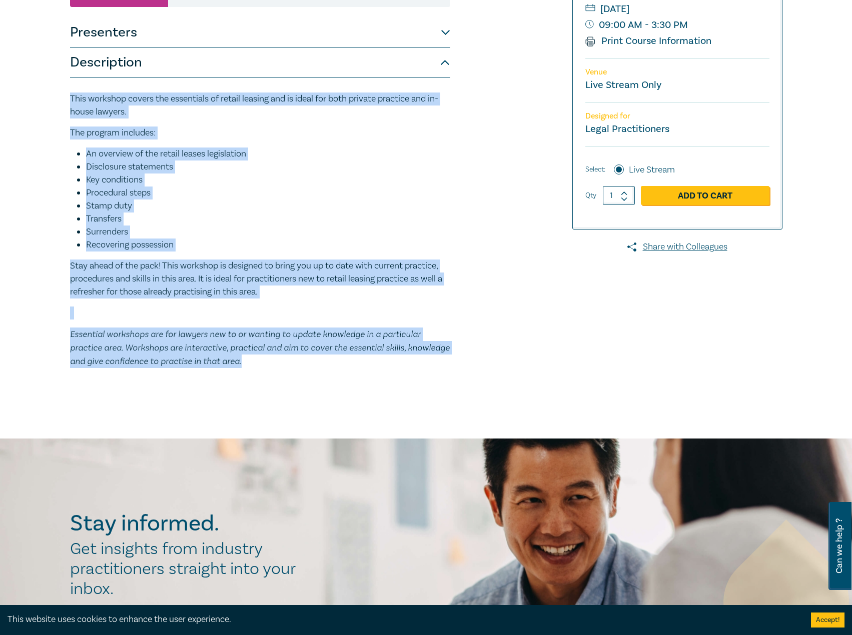
drag, startPoint x: 229, startPoint y: 366, endPoint x: 70, endPoint y: 96, distance: 313.1
click at [68, 91] on div "Retail and Commercial Leases - A Practical Guide (October 2025) W25031 CPD 1 Da…" at bounding box center [305, 136] width 483 height 510
copy div "This workshop covers the essentials of retail leasing and is ideal for both pri…"
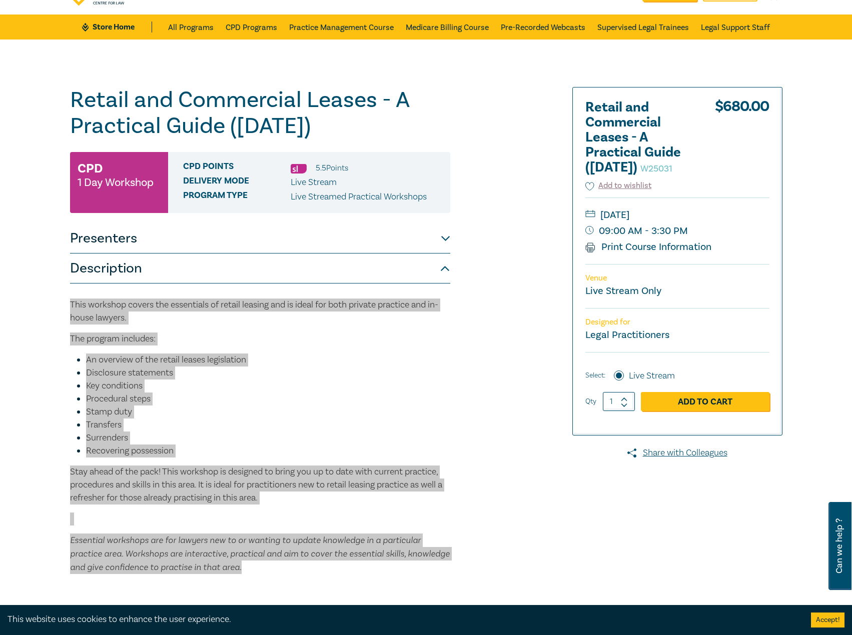
scroll to position [0, 0]
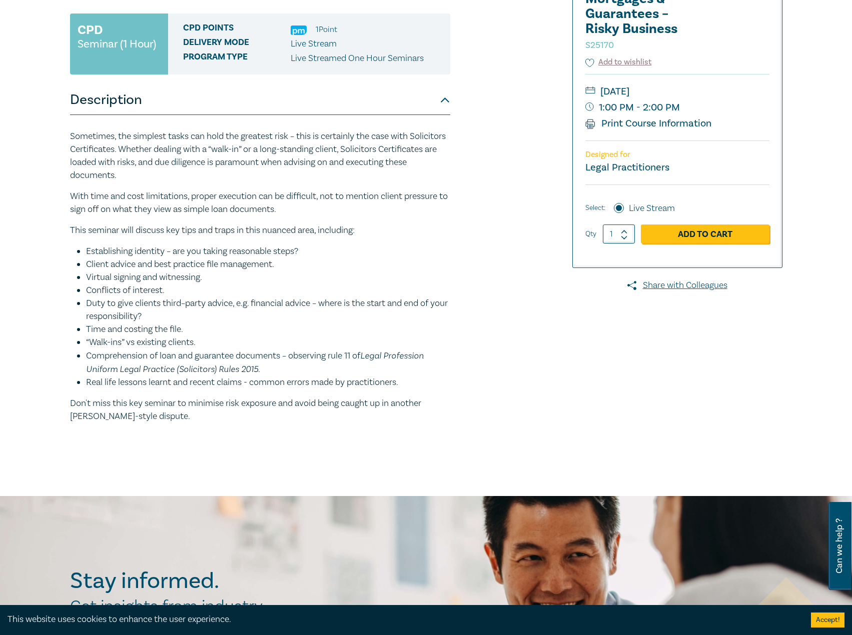
scroll to position [200, 0]
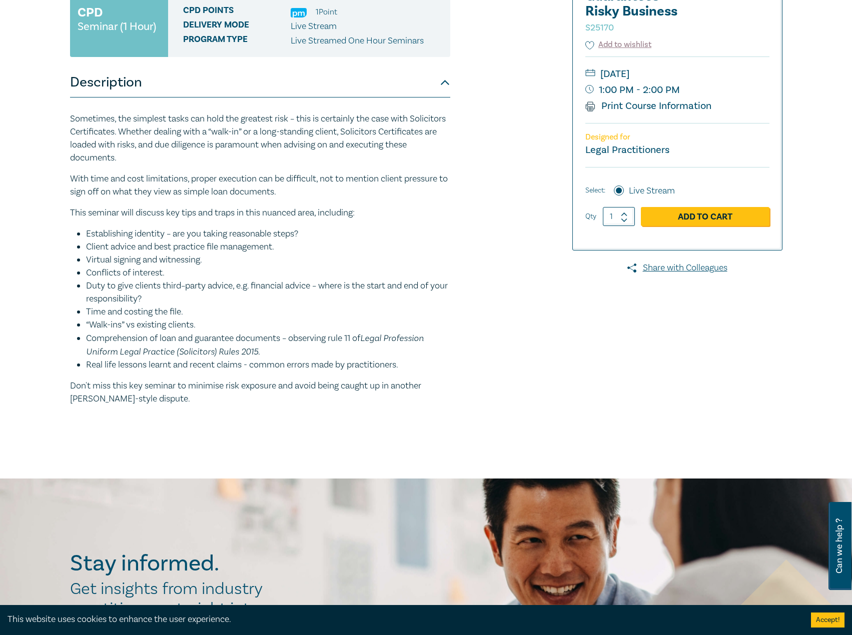
click at [368, 76] on button "Description" at bounding box center [260, 83] width 380 height 30
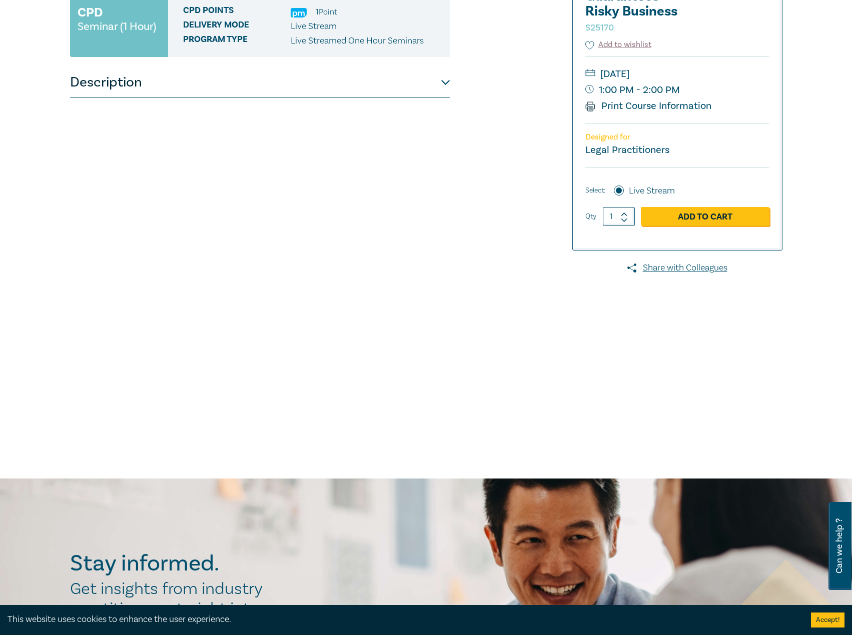
click at [368, 76] on button "Description" at bounding box center [260, 83] width 380 height 30
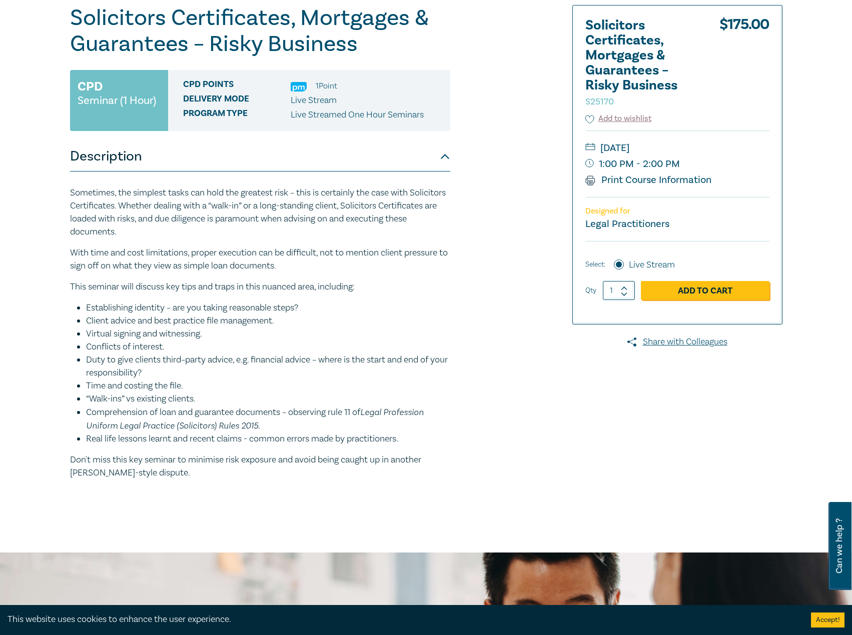
scroll to position [0, 0]
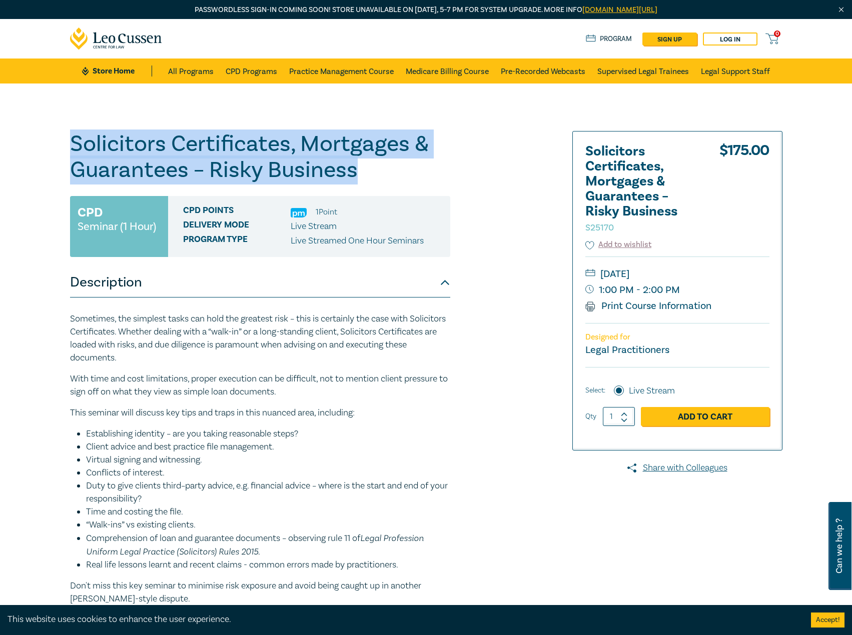
drag, startPoint x: 67, startPoint y: 137, endPoint x: 425, endPoint y: 171, distance: 359.8
click at [425, 171] on div "Solicitors Certificates, Mortgages & Guarantees – Risky Business S25170 CPD Sem…" at bounding box center [305, 381] width 483 height 500
copy h1 "Solicitors Certificates, Mortgages & Guarantees – Risky Business"
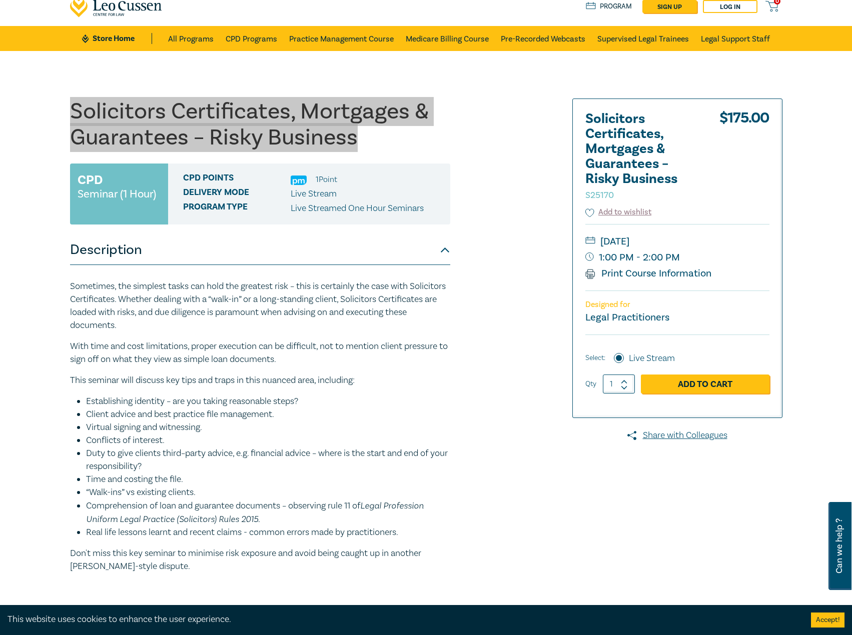
scroll to position [50, 0]
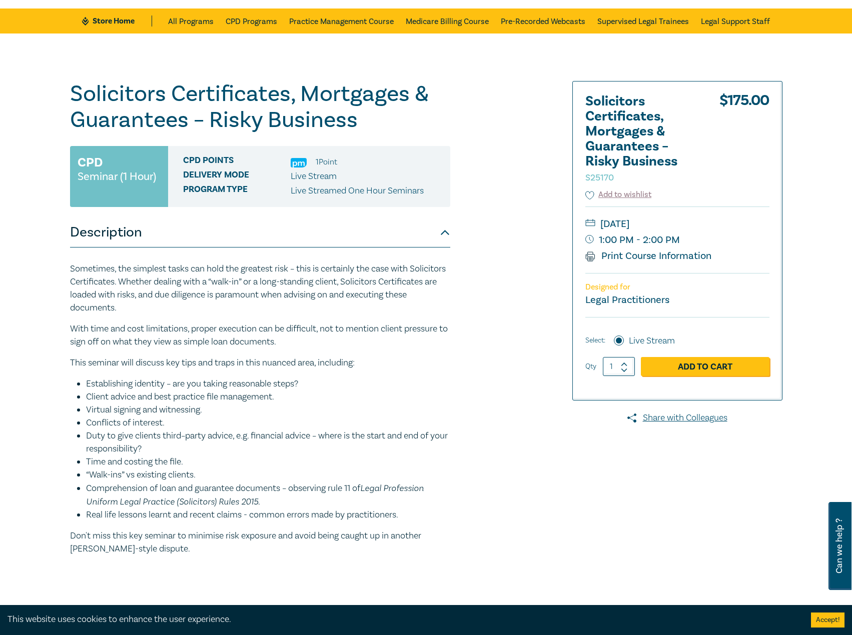
drag, startPoint x: 195, startPoint y: 526, endPoint x: 180, endPoint y: 536, distance: 17.6
click at [195, 526] on div "Sometimes, the simplest tasks can hold the greatest risk – this is certainly th…" at bounding box center [260, 409] width 380 height 293
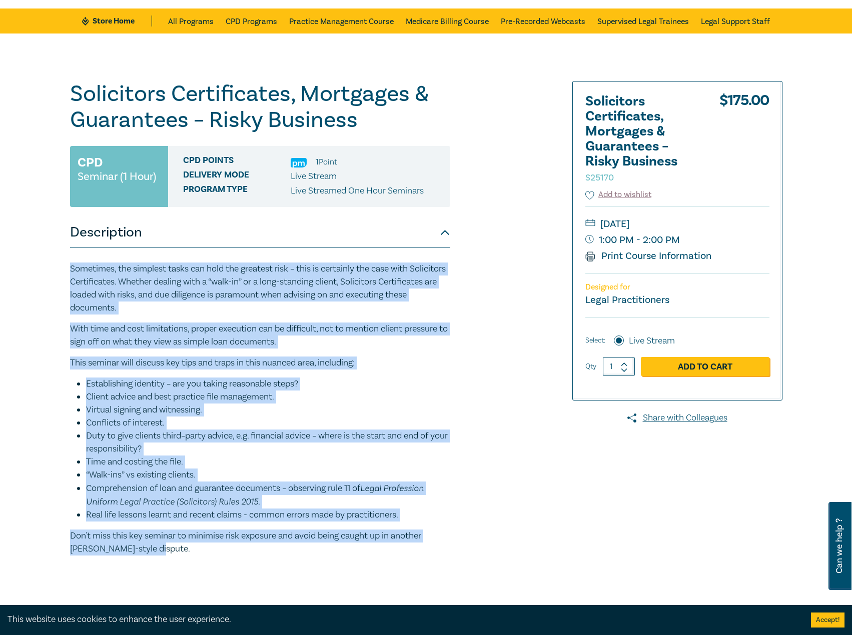
drag, startPoint x: 161, startPoint y: 550, endPoint x: 106, endPoint y: 271, distance: 284.6
click at [61, 271] on div "Solicitors Certificates, Mortgages & Guarantees – Risky Business S25170 CPD Sem…" at bounding box center [426, 331] width 852 height 595
copy div "Loremipsu, dol sitametc adipi eli sedd eiu temporin utla – etdo ma aliquaeni ad…"
